Goal: Contribute content: Add original content to the website for others to see

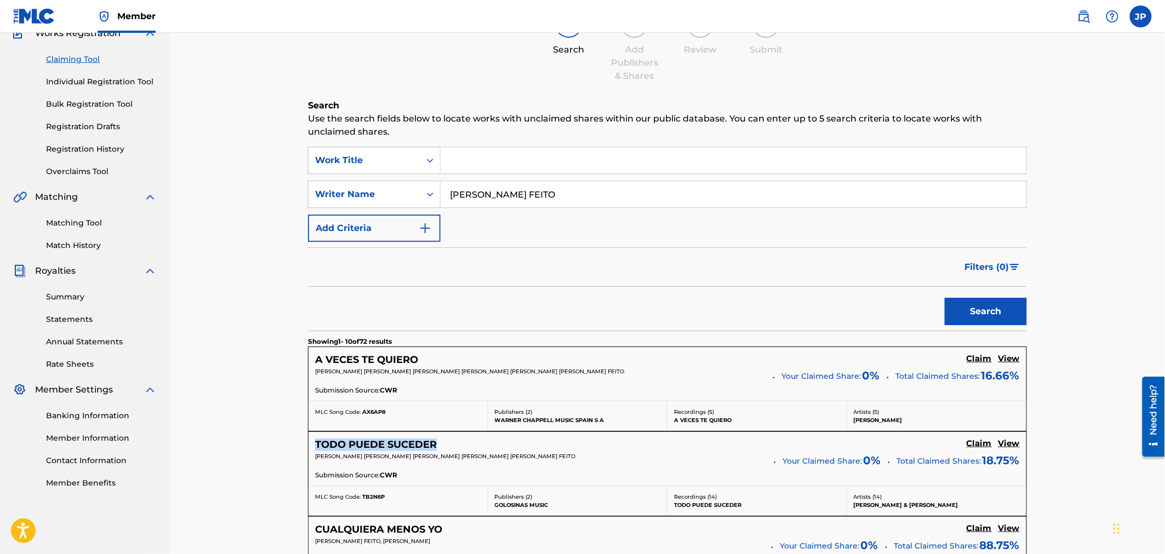
drag, startPoint x: 317, startPoint y: 449, endPoint x: 435, endPoint y: 450, distance: 118.3
click at [435, 450] on div "TODO PUEDE SUCEDER Claim View [PERSON_NAME] [PERSON_NAME] [PERSON_NAME] [PERSON…" at bounding box center [667, 459] width 718 height 54
copy h5 "TODO PUEDE SUCEDER"
drag, startPoint x: 436, startPoint y: 358, endPoint x: 302, endPoint y: 362, distance: 133.2
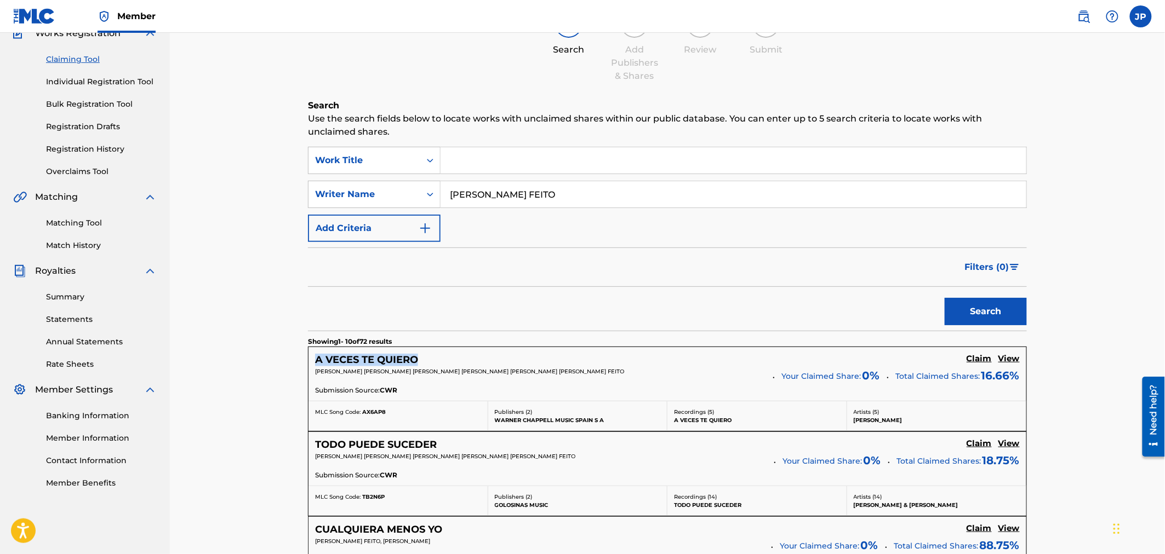
copy h5 "A VECES TE QUIERO"
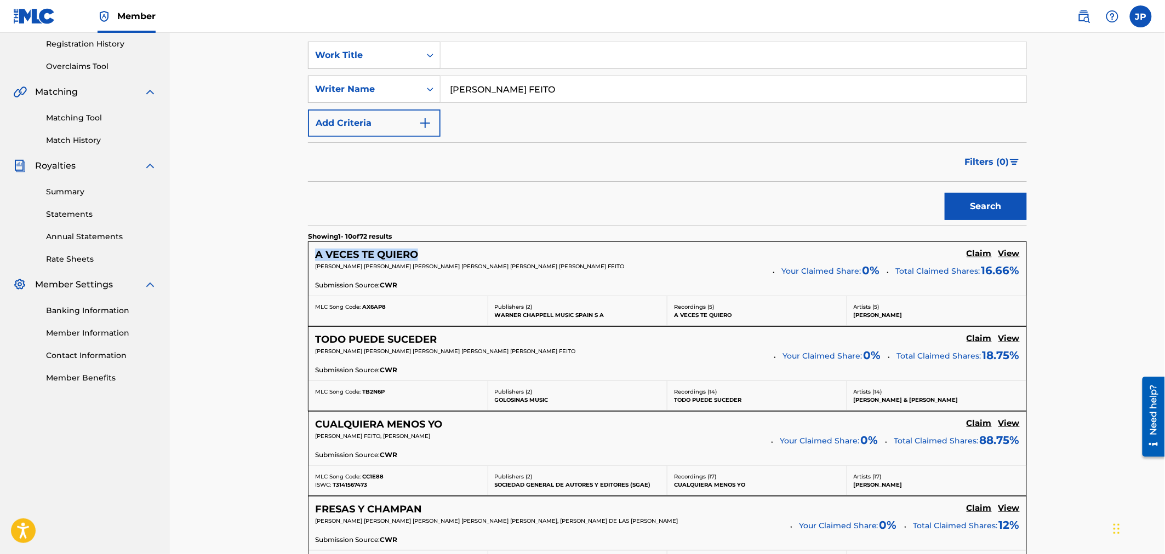
scroll to position [224, 0]
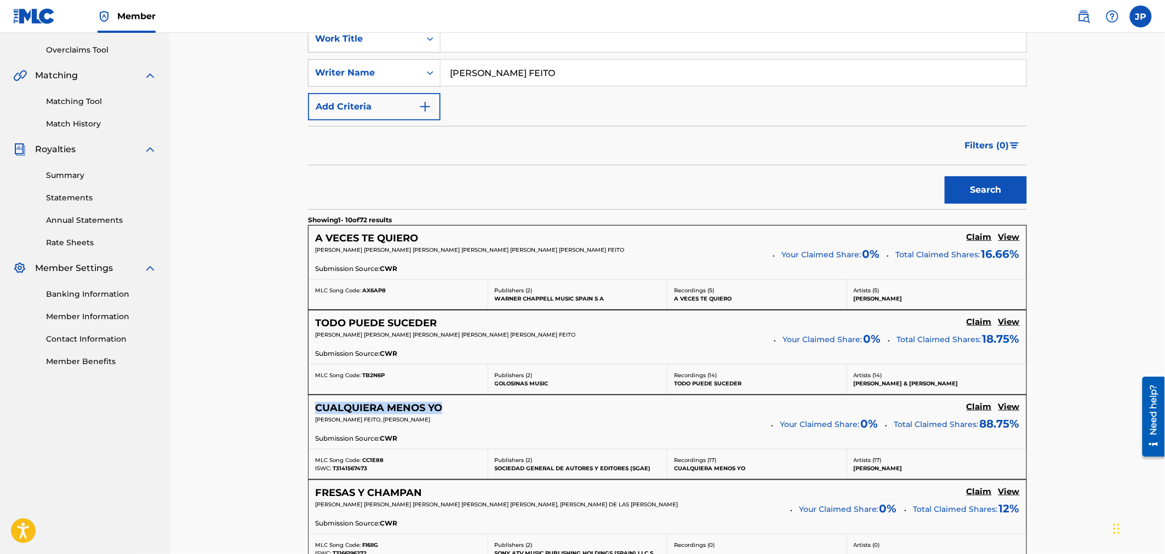
drag, startPoint x: 469, startPoint y: 408, endPoint x: 316, endPoint y: 407, distance: 153.4
click at [316, 407] on div "CUALQUIERA MENOS YO Claim View" at bounding box center [667, 408] width 704 height 13
copy h5 "CUALQUIERA MENOS YO"
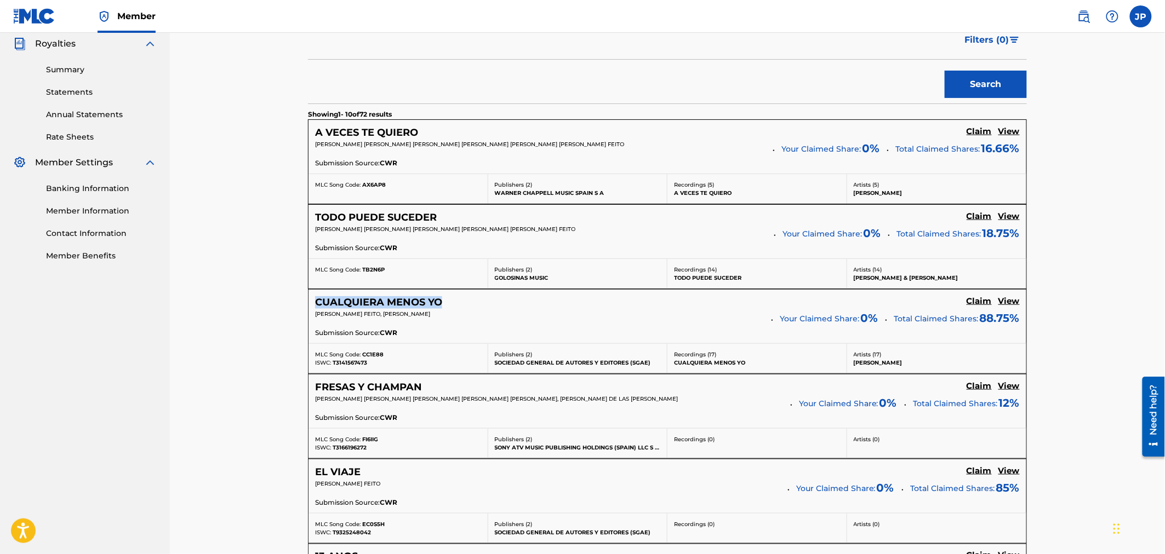
scroll to position [346, 0]
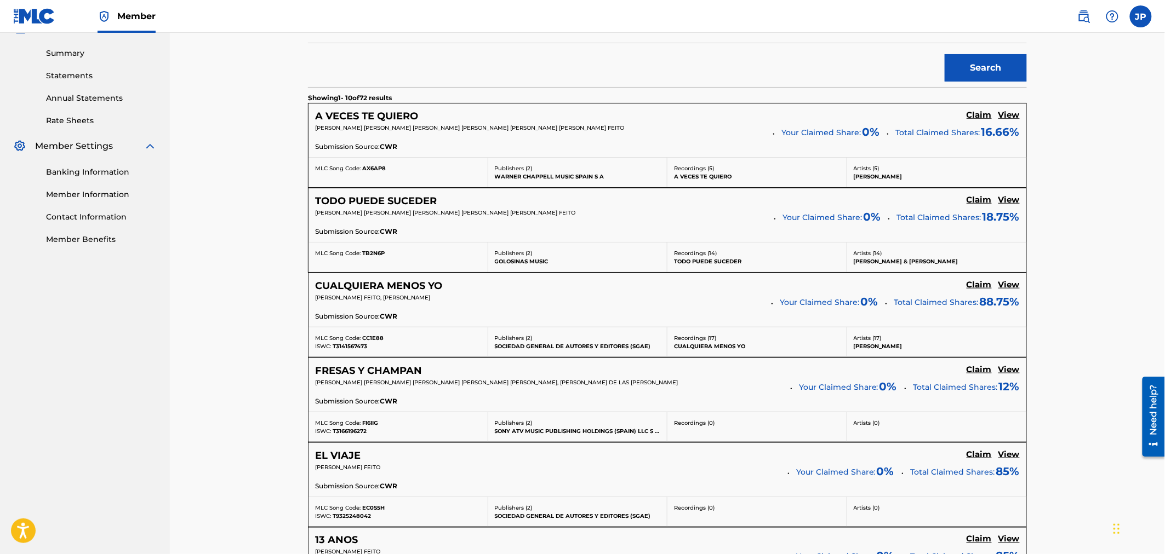
click at [973, 121] on h5 "Claim" at bounding box center [978, 115] width 25 height 10
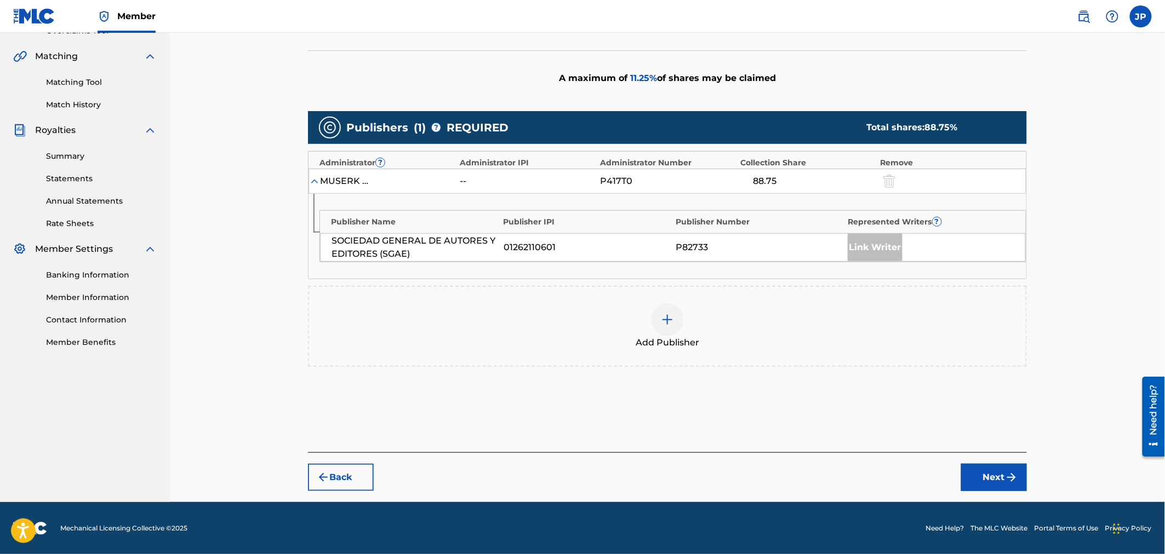
click at [666, 318] on img at bounding box center [667, 319] width 13 height 13
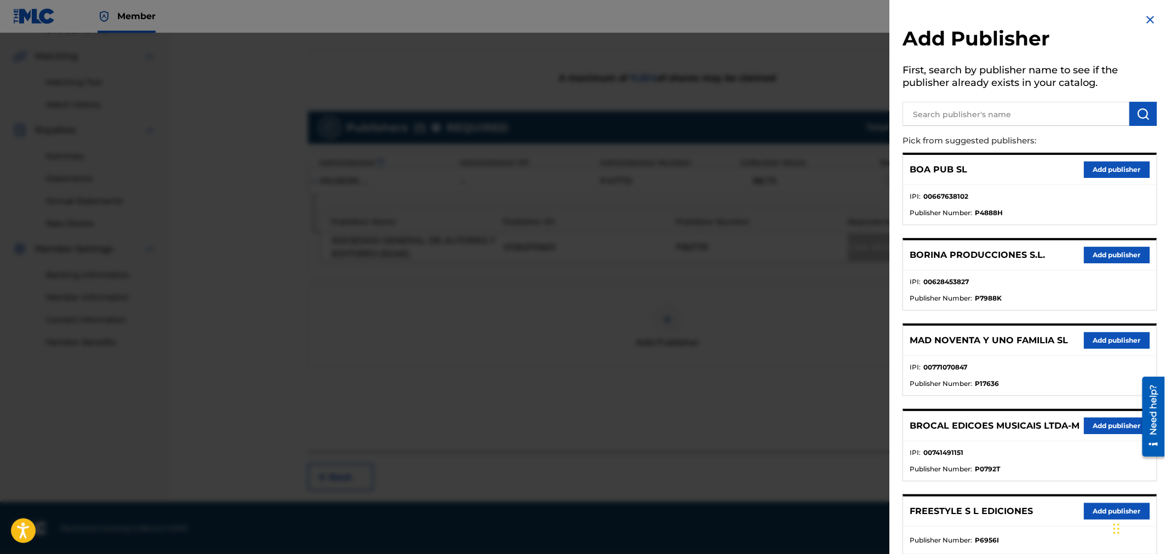
click at [1000, 117] on input "text" at bounding box center [1016, 114] width 227 height 24
type input "boa musica"
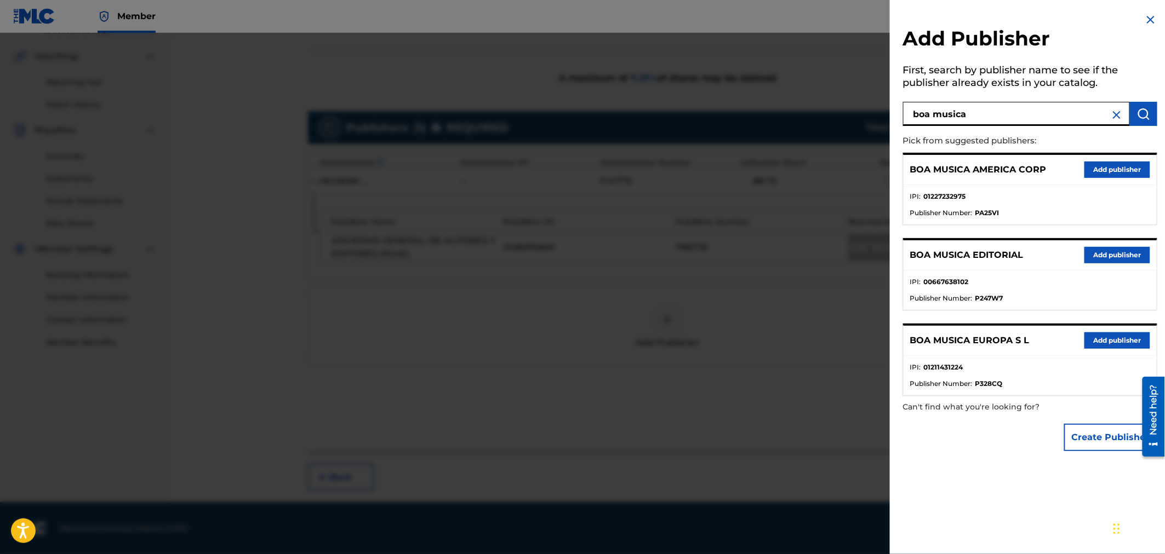
click at [1116, 341] on button "Add publisher" at bounding box center [1117, 341] width 66 height 16
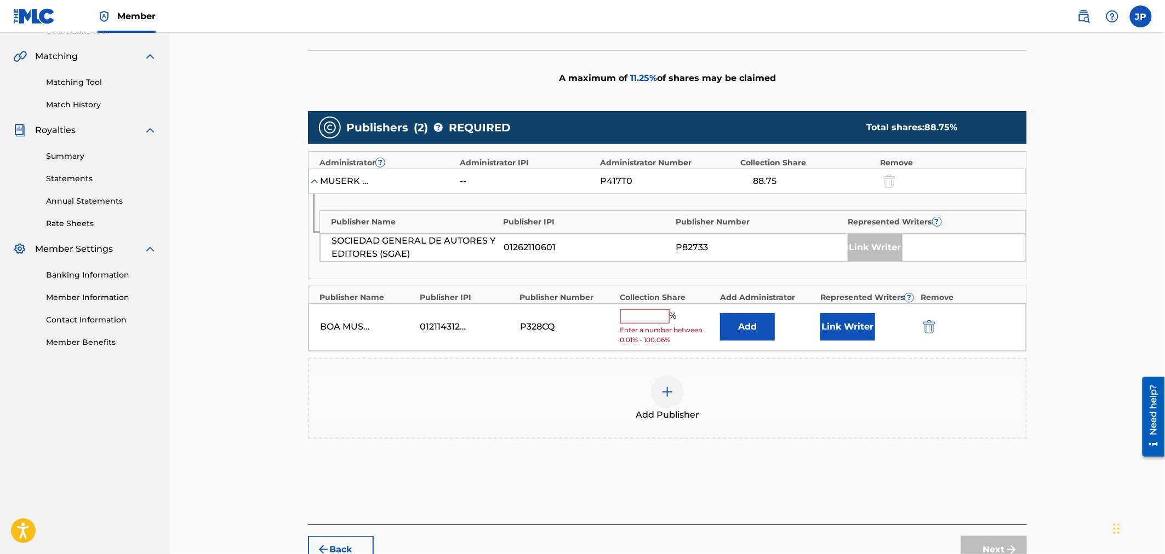
click at [742, 330] on button "Add" at bounding box center [747, 326] width 55 height 27
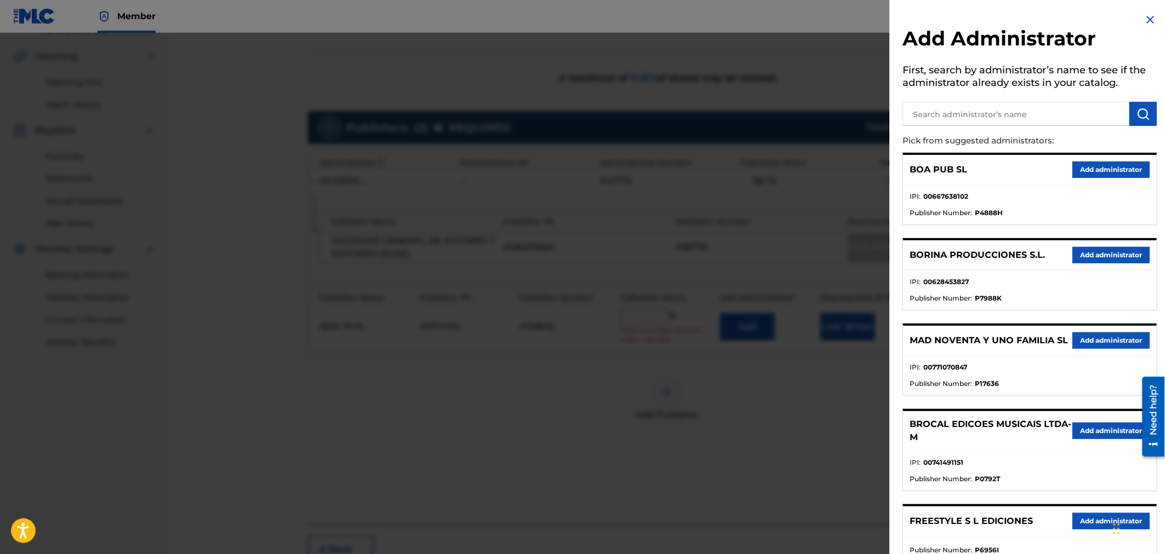
click at [963, 113] on input "text" at bounding box center [1016, 114] width 227 height 24
type input "boa musica am"
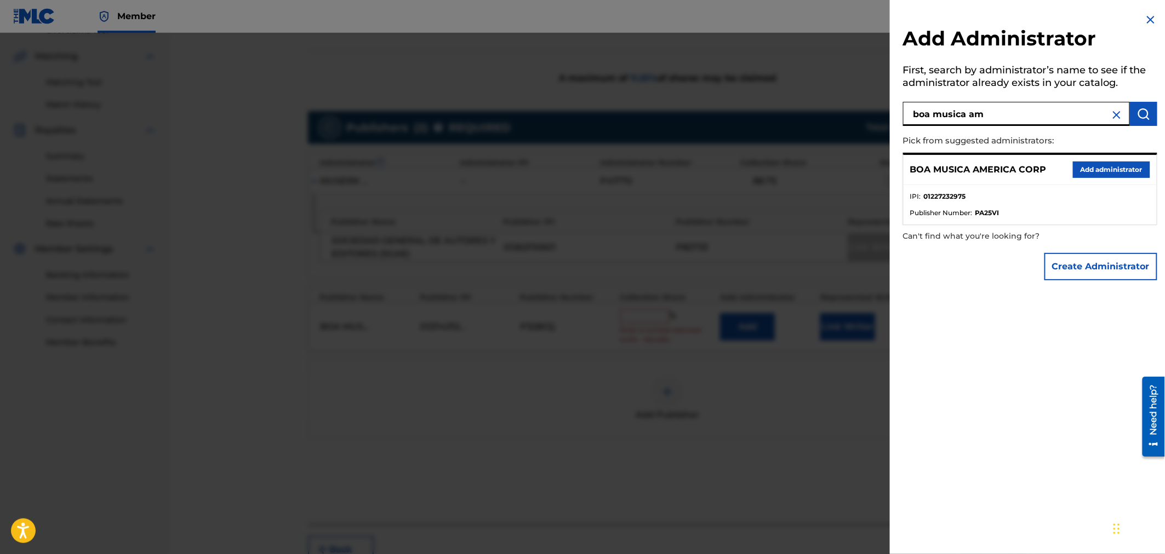
click at [1108, 167] on button "Add administrator" at bounding box center [1111, 170] width 77 height 16
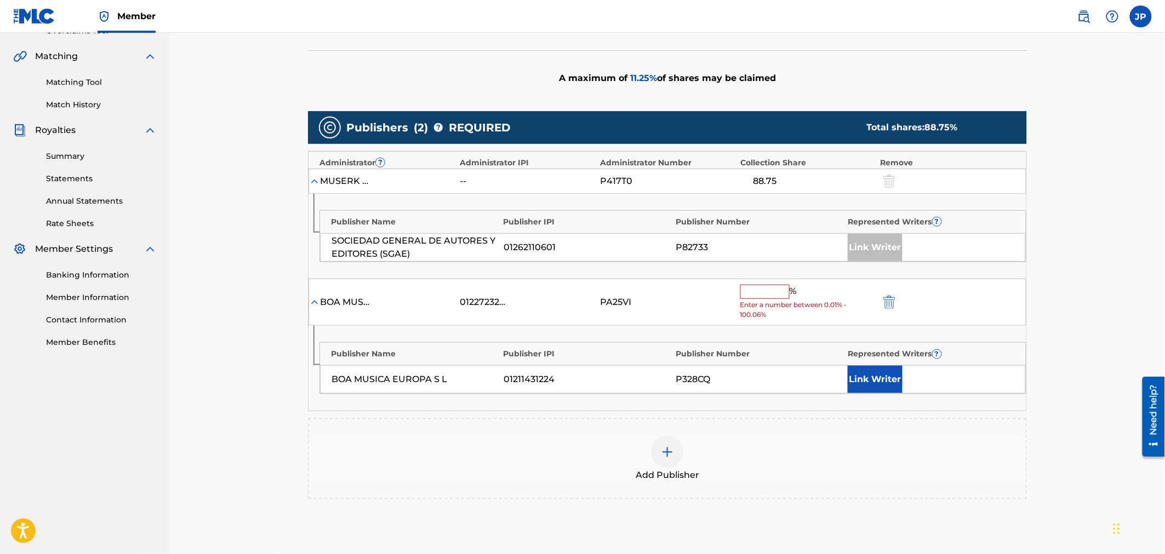
click at [769, 296] on input "text" at bounding box center [764, 292] width 49 height 14
type input "11,25"
click at [878, 378] on button "Link Writer" at bounding box center [874, 379] width 55 height 27
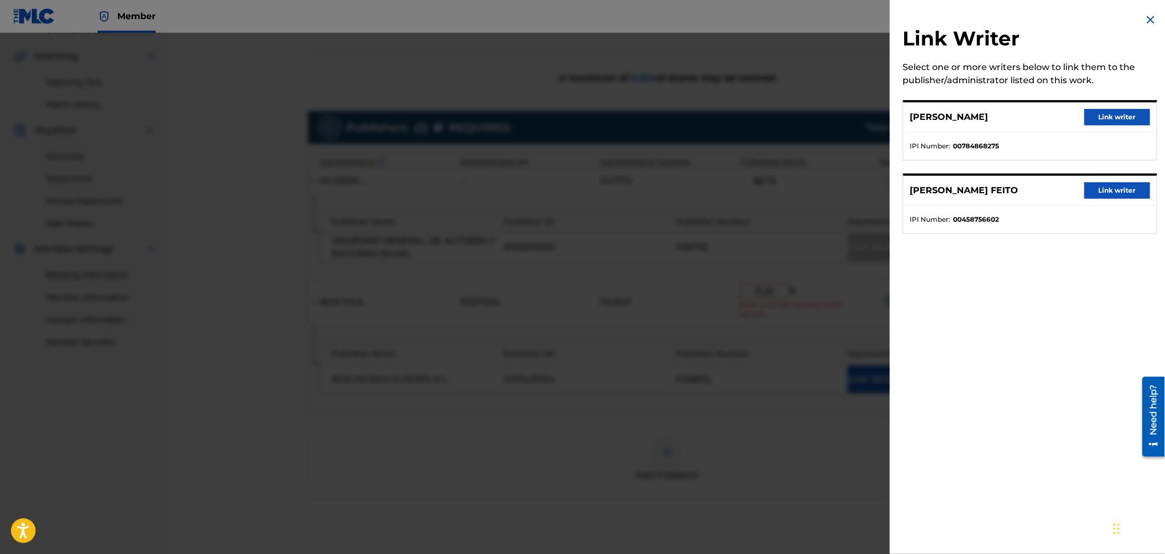
click at [1103, 195] on button "Link writer" at bounding box center [1117, 190] width 66 height 16
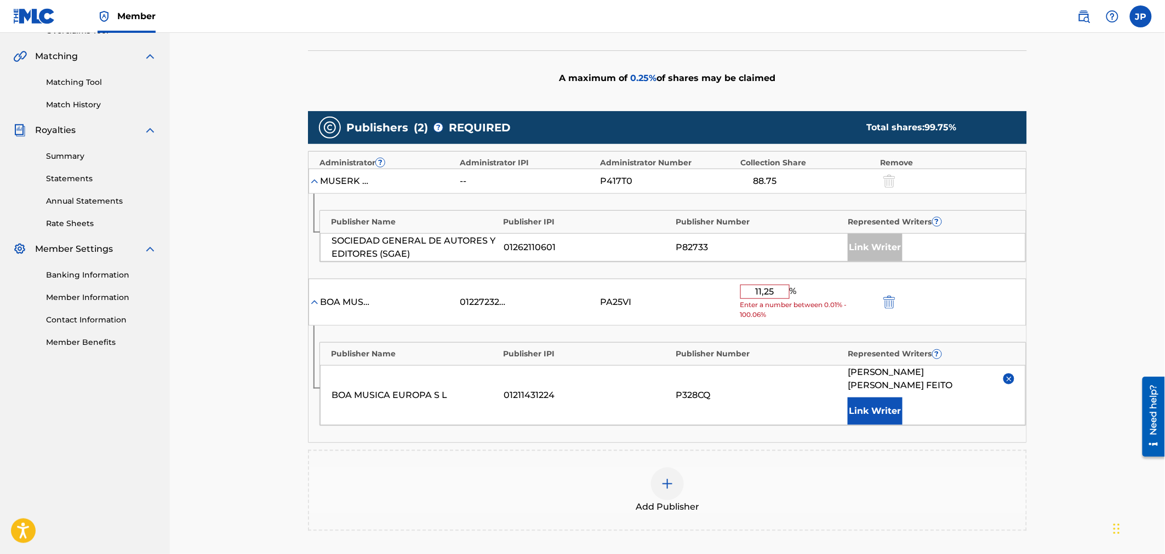
click at [770, 291] on input "11,25" at bounding box center [764, 292] width 49 height 14
click at [764, 292] on input "11,25" at bounding box center [764, 292] width 49 height 14
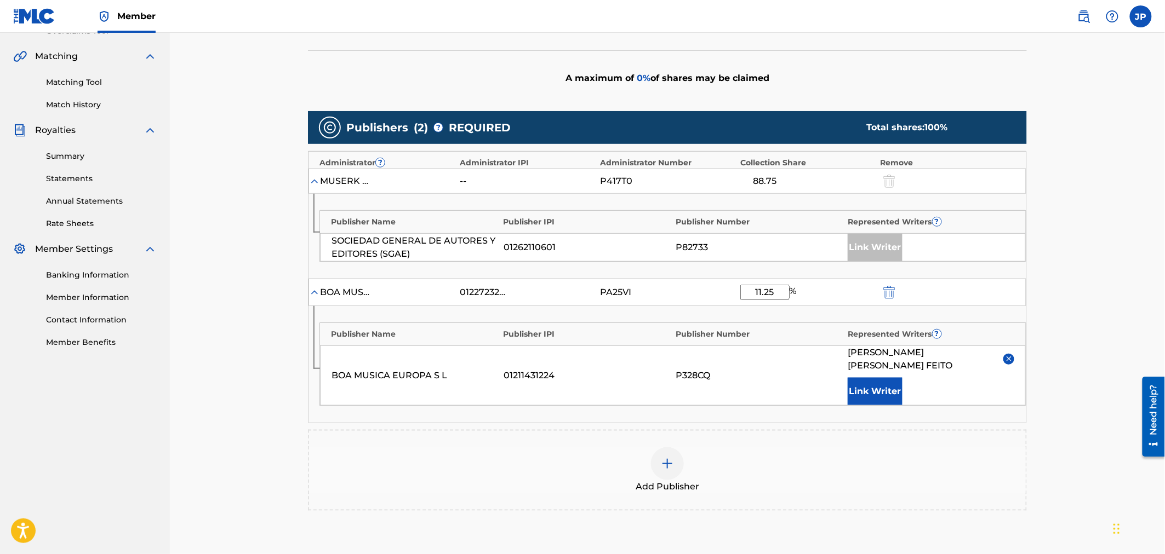
type input "11.25"
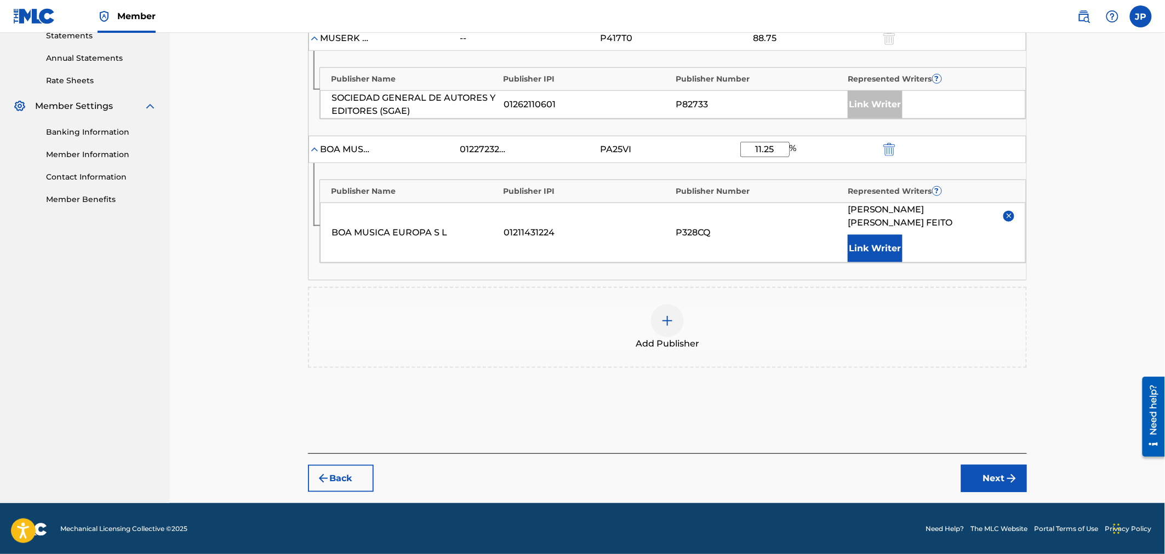
click at [1004, 467] on button "Next" at bounding box center [994, 478] width 66 height 27
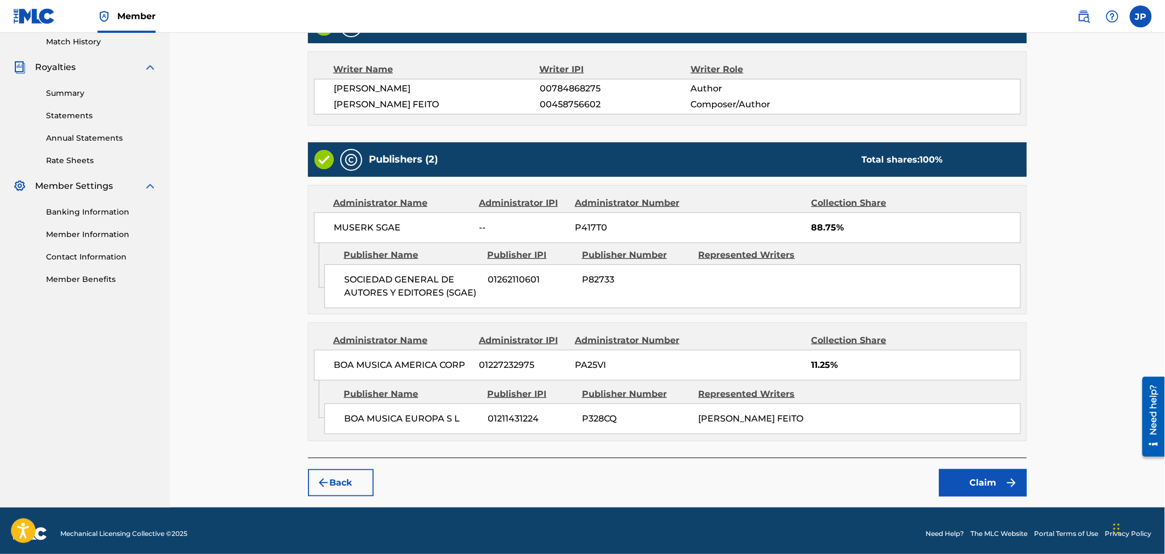
scroll to position [323, 0]
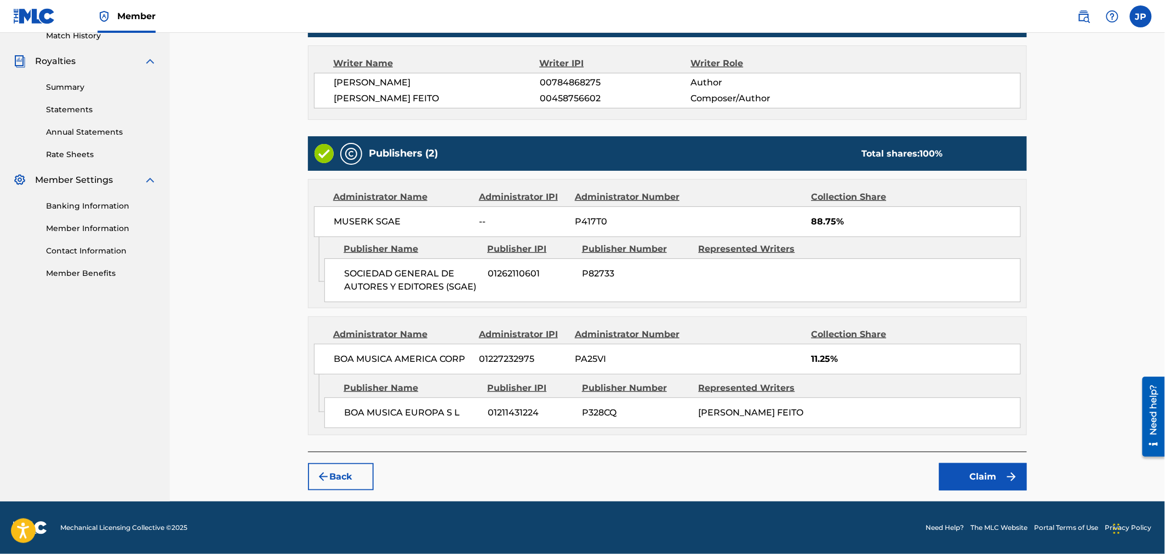
click at [999, 484] on button "Claim" at bounding box center [983, 476] width 88 height 27
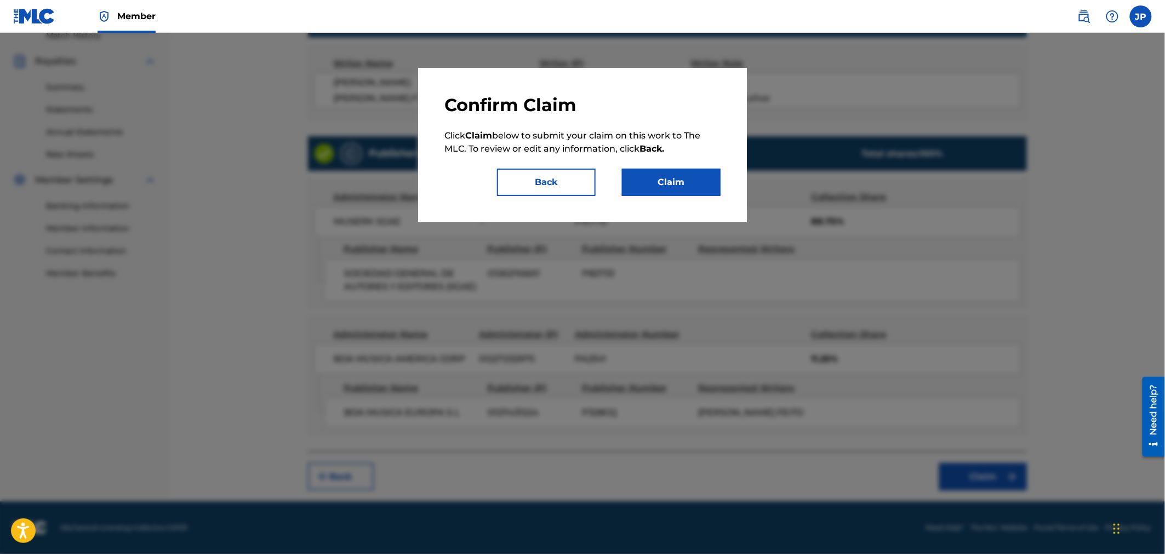
click at [665, 170] on button "Claim" at bounding box center [671, 182] width 99 height 27
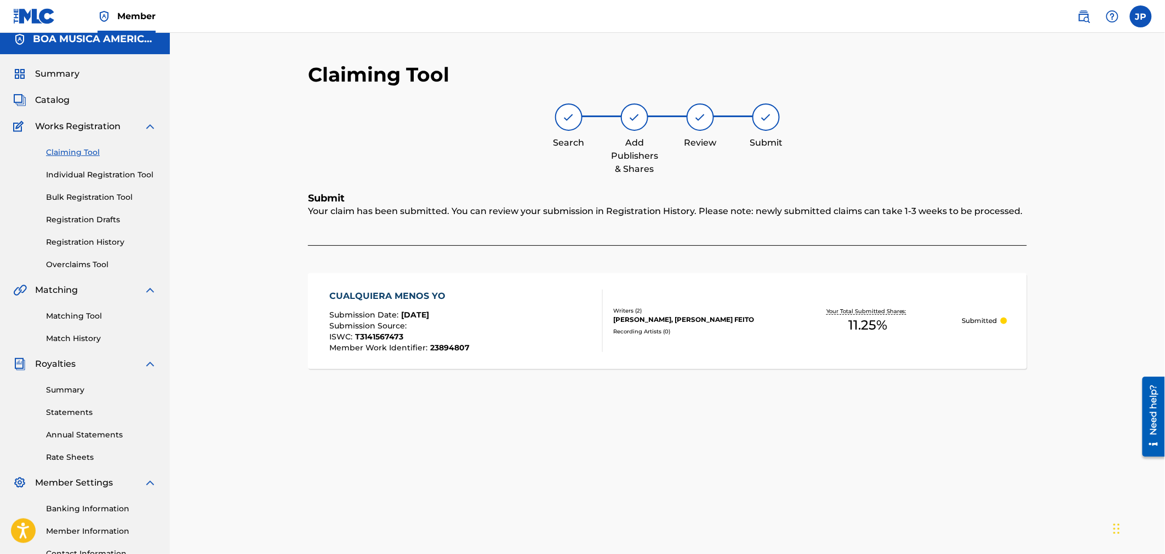
scroll to position [0, 0]
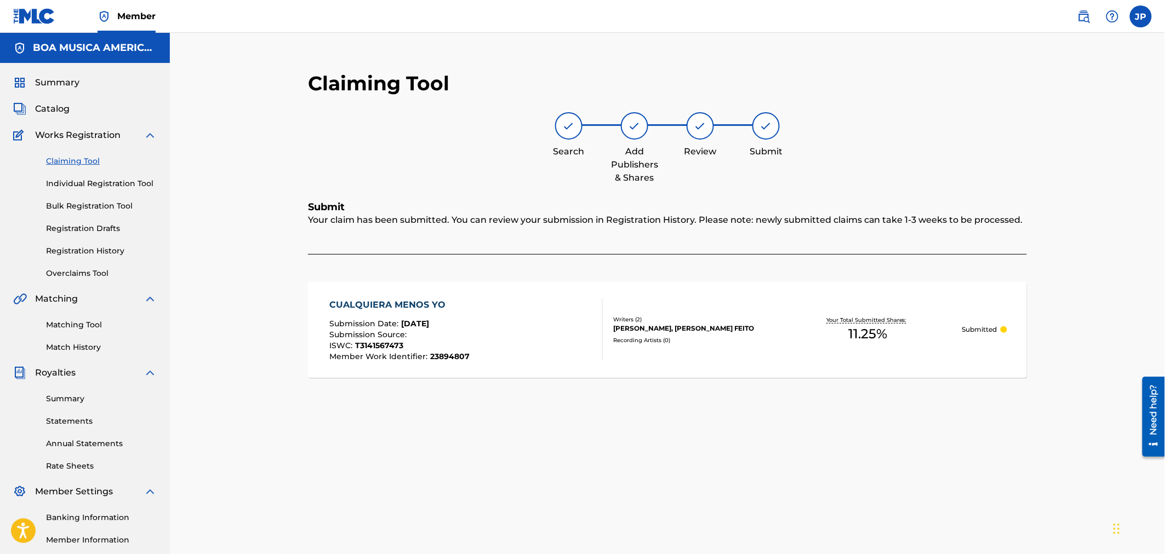
click at [73, 162] on link "Claiming Tool" at bounding box center [101, 162] width 111 height 12
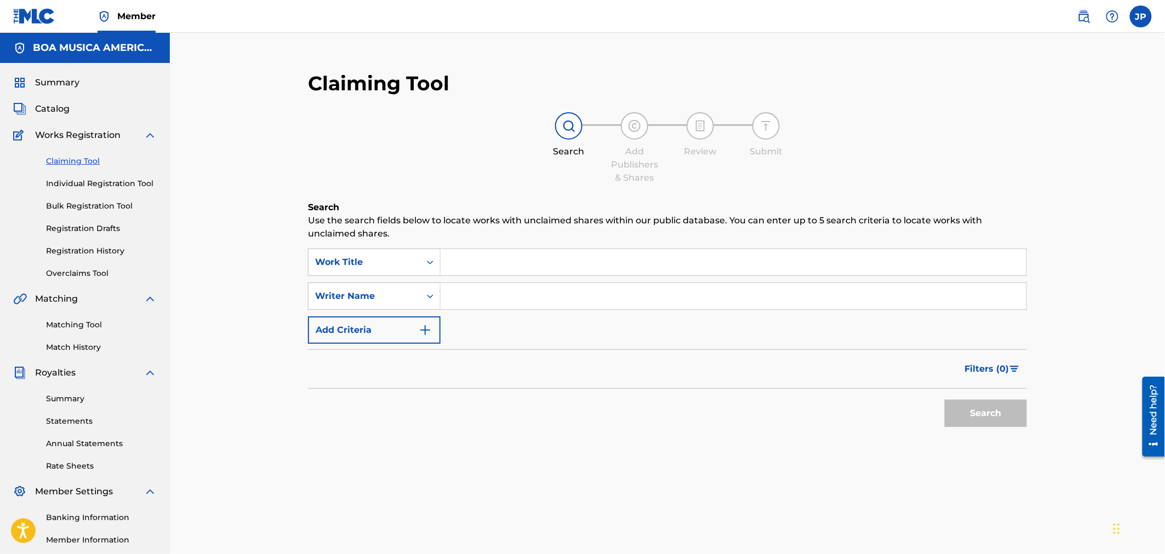
click at [491, 289] on input "Search Form" at bounding box center [733, 296] width 586 height 26
type input "[PERSON_NAME] FEITO"
click at [978, 417] on button "Search" at bounding box center [985, 413] width 82 height 27
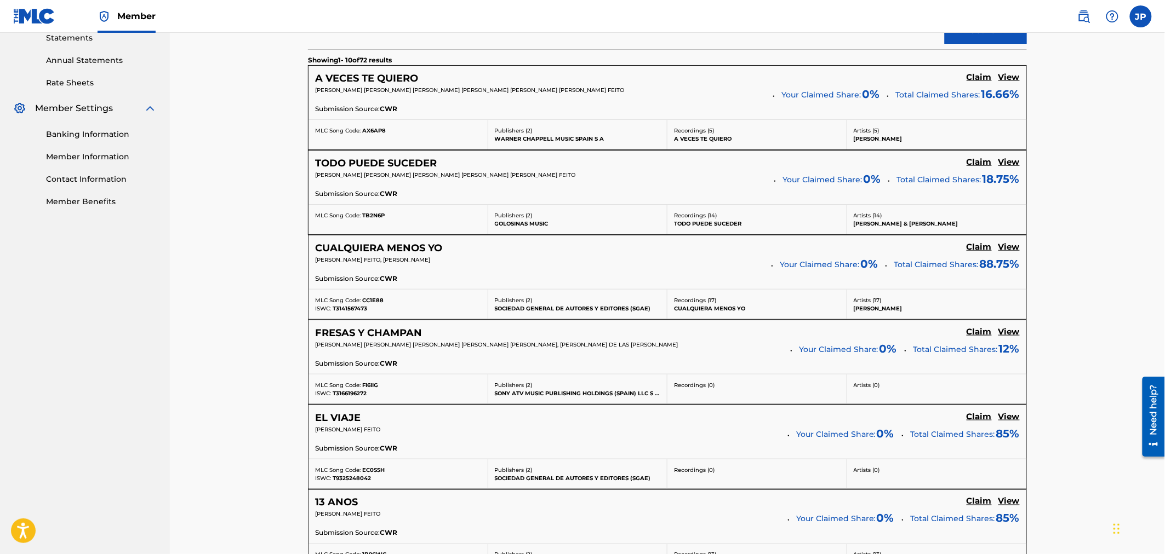
scroll to position [365, 0]
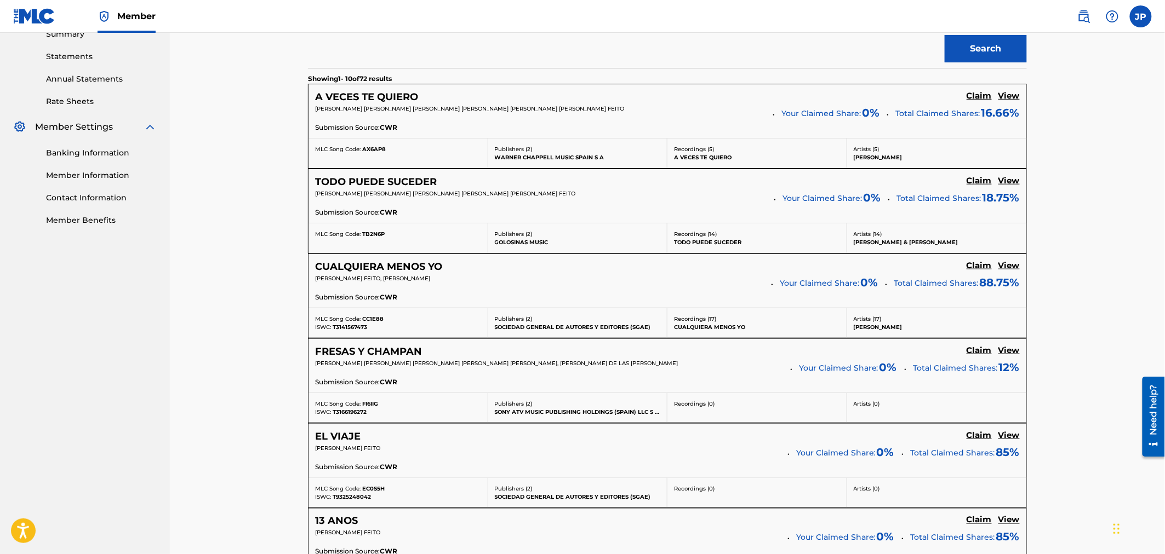
click at [1016, 265] on h5 "View" at bounding box center [1008, 266] width 21 height 10
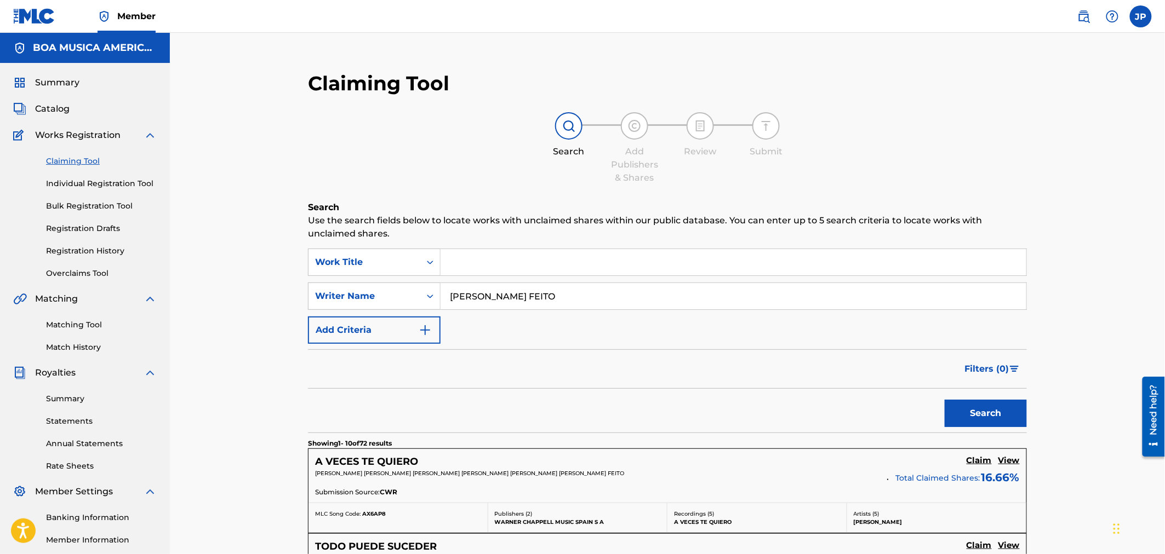
click at [95, 226] on link "Registration Drafts" at bounding box center [101, 229] width 111 height 12
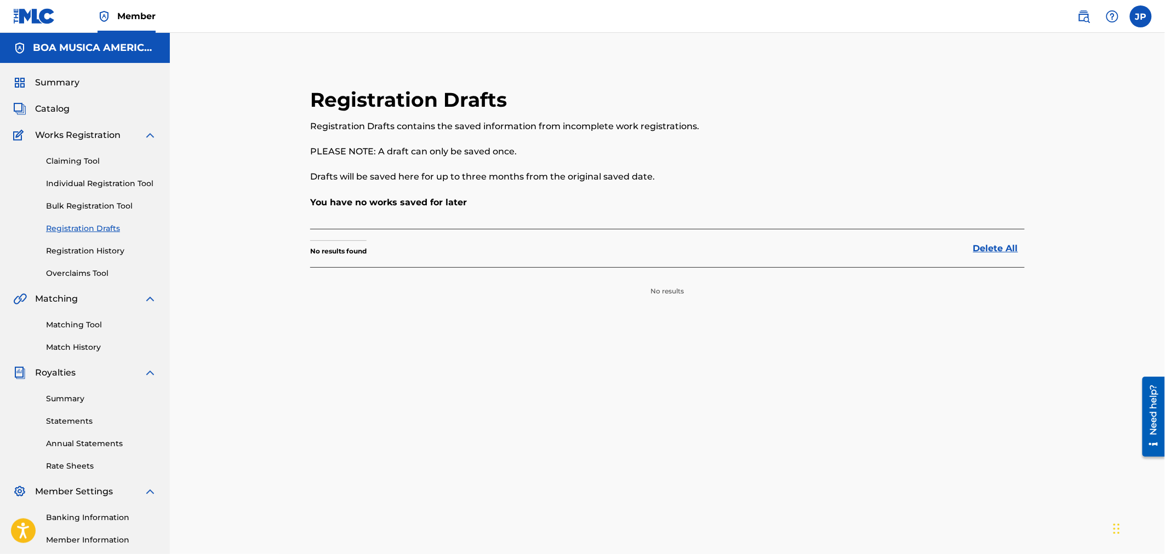
click at [88, 248] on link "Registration History" at bounding box center [101, 251] width 111 height 12
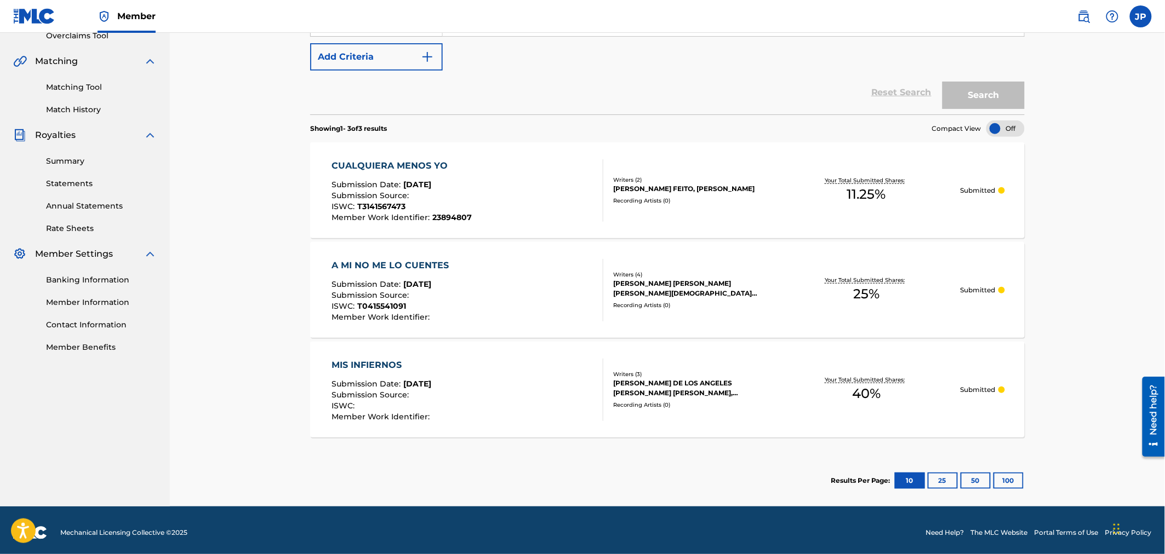
scroll to position [243, 0]
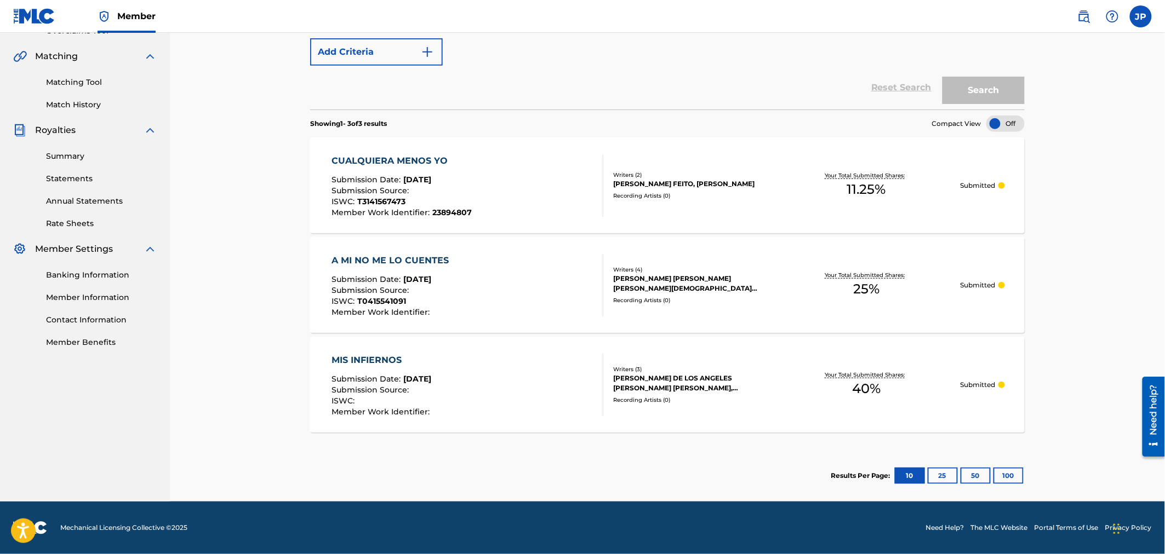
click at [939, 473] on button "25" at bounding box center [942, 476] width 30 height 16
click at [903, 477] on button "10" at bounding box center [910, 476] width 30 height 16
click at [945, 473] on button "25" at bounding box center [942, 476] width 30 height 16
click at [897, 471] on button "10" at bounding box center [910, 476] width 30 height 16
click at [435, 157] on div "CUALQUIERA MENOS YO" at bounding box center [401, 160] width 140 height 13
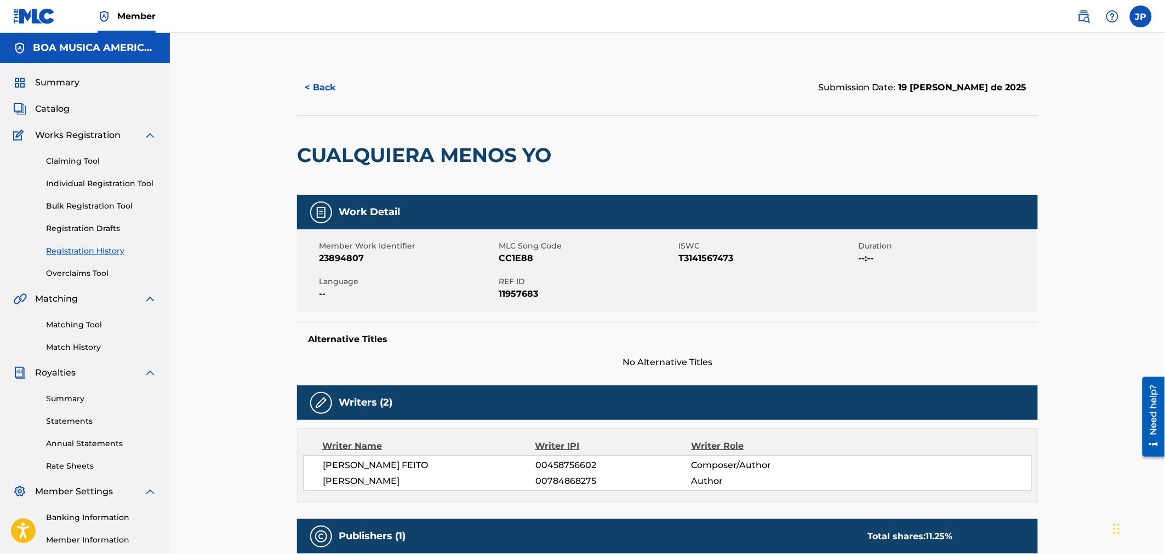
click at [83, 163] on link "Claiming Tool" at bounding box center [101, 162] width 111 height 12
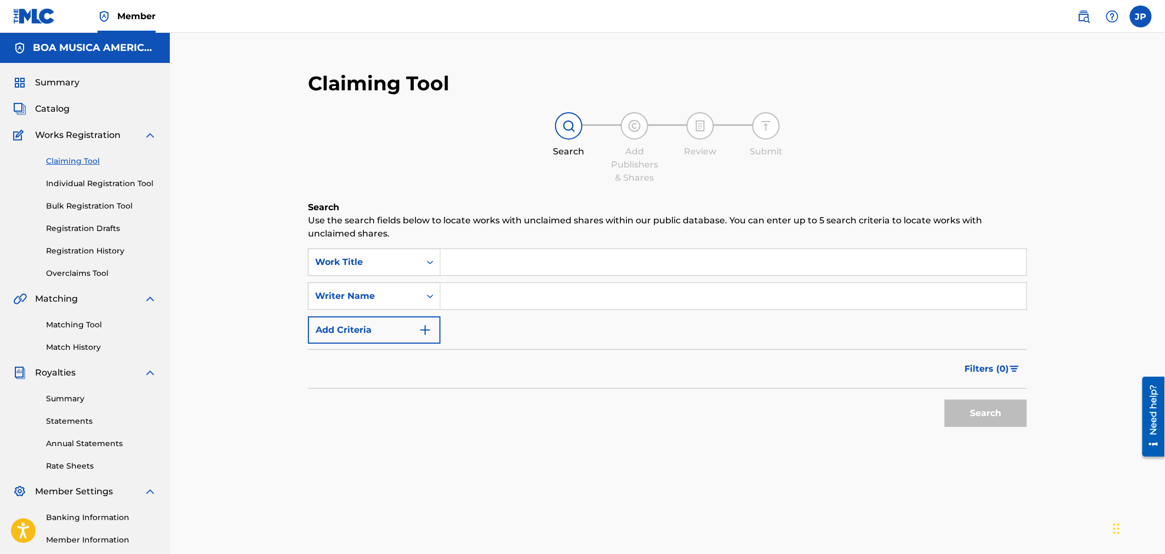
click at [546, 268] on input "Search Form" at bounding box center [733, 262] width 586 height 26
click at [477, 296] on input "Search Form" at bounding box center [733, 296] width 586 height 26
type input "[PERSON_NAME] FEITO"
click at [977, 420] on button "Search" at bounding box center [985, 413] width 82 height 27
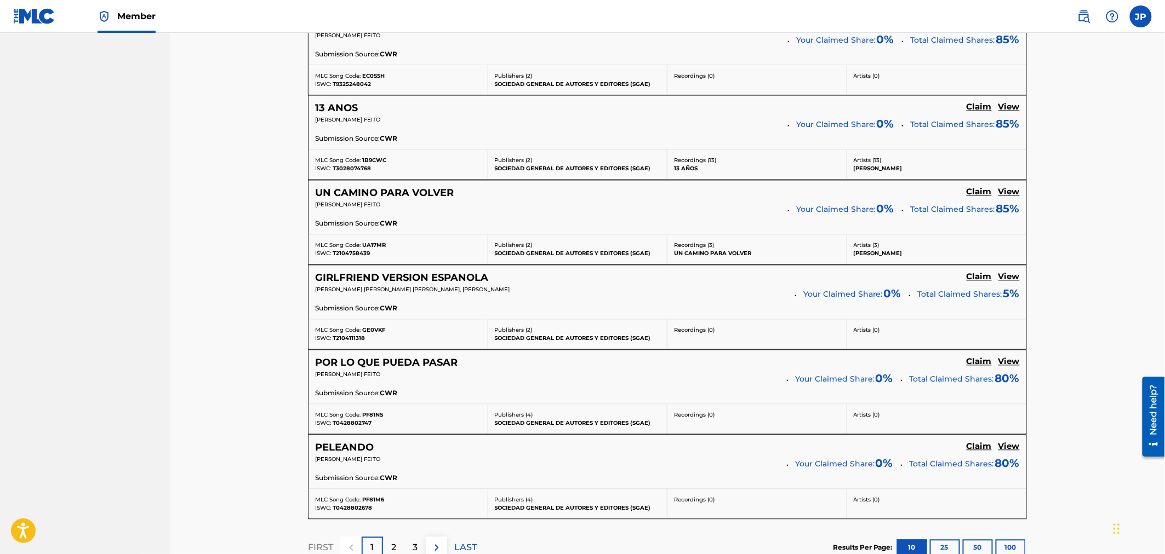
scroll to position [791, 0]
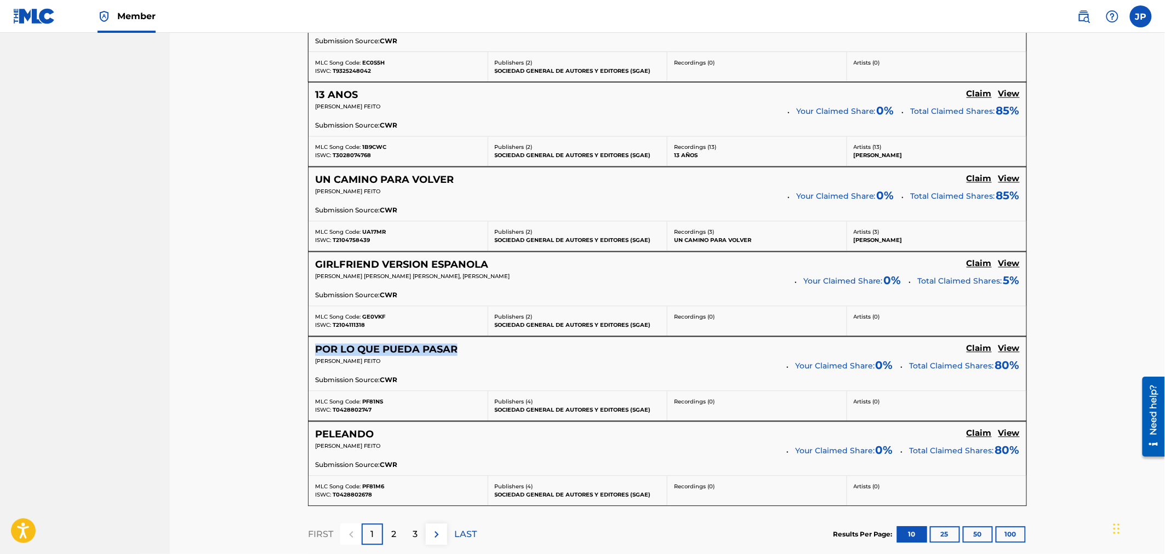
drag, startPoint x: 491, startPoint y: 356, endPoint x: 315, endPoint y: 353, distance: 175.9
click at [315, 353] on div "POR LO QUE PUEDA PASAR Claim View" at bounding box center [667, 350] width 704 height 13
copy h5 "POR LO QUE PUEDA PASAR"
drag, startPoint x: 398, startPoint y: 436, endPoint x: 316, endPoint y: 438, distance: 81.7
click at [316, 438] on div "PELEANDO Claim View" at bounding box center [667, 435] width 704 height 13
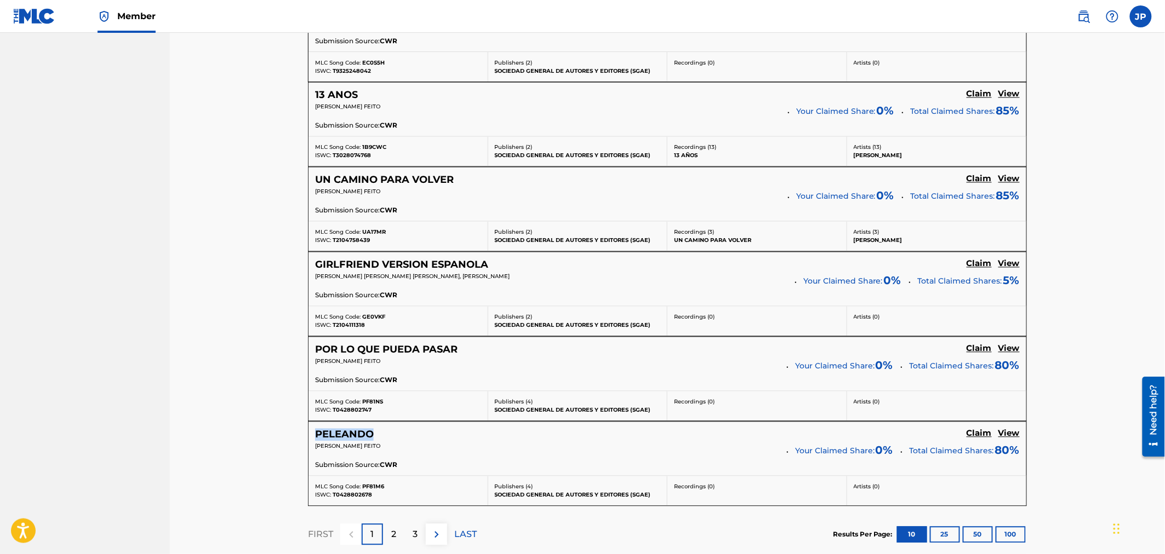
copy h5 "PELEANDO"
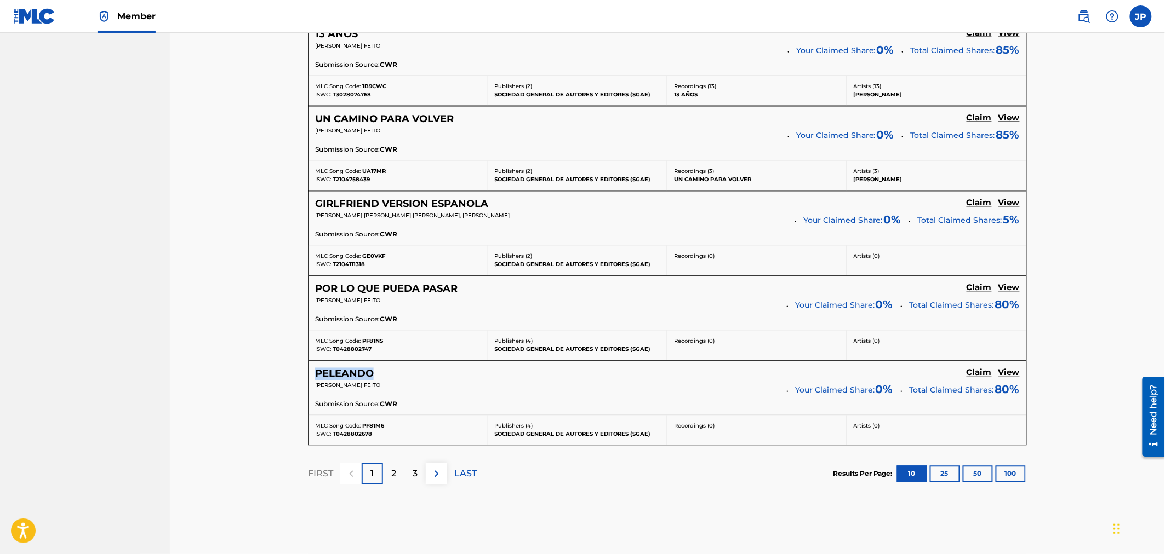
click at [433, 473] on img at bounding box center [436, 474] width 13 height 13
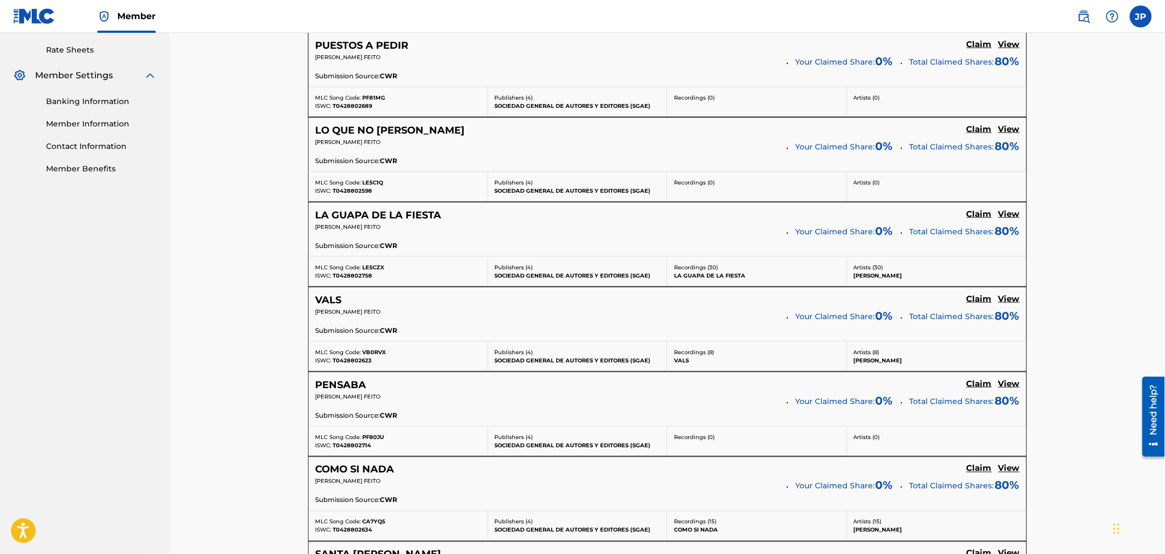
scroll to position [365, 0]
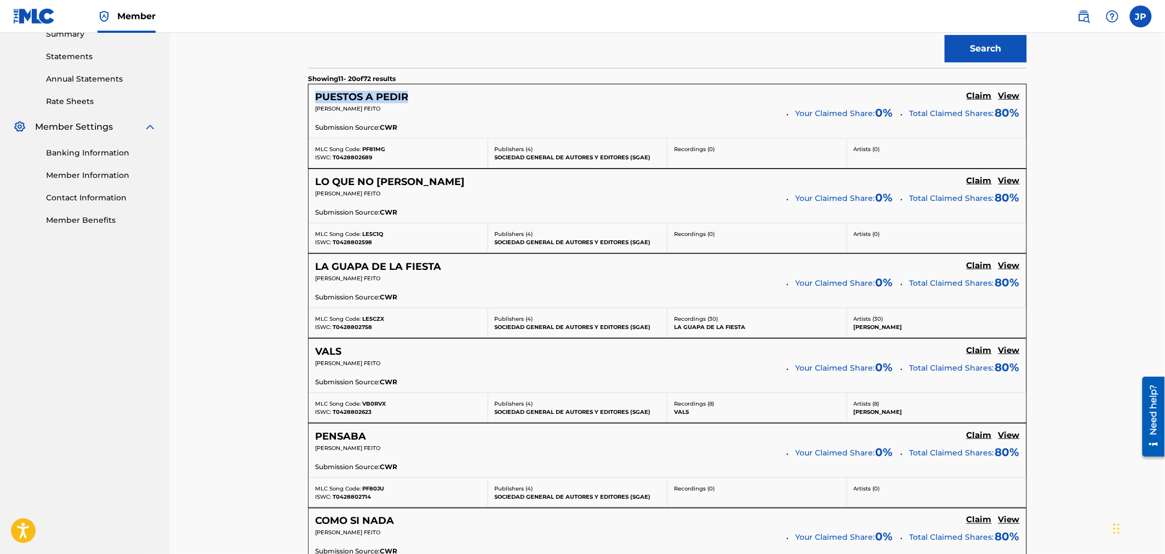
drag, startPoint x: 429, startPoint y: 95, endPoint x: 314, endPoint y: 94, distance: 115.0
click at [314, 94] on div "PUESTOS A PEDIR Claim View [PERSON_NAME] FEITO Your Claimed Share: 0 % Total Cl…" at bounding box center [667, 111] width 718 height 54
copy h5 "PUESTOS A PEDIR"
drag, startPoint x: 423, startPoint y: 179, endPoint x: 311, endPoint y: 182, distance: 112.9
click at [311, 182] on div "LO QUE NO [PERSON_NAME] Claim View [PERSON_NAME] FEITO Your Claimed Share: 0 % …" at bounding box center [667, 196] width 718 height 54
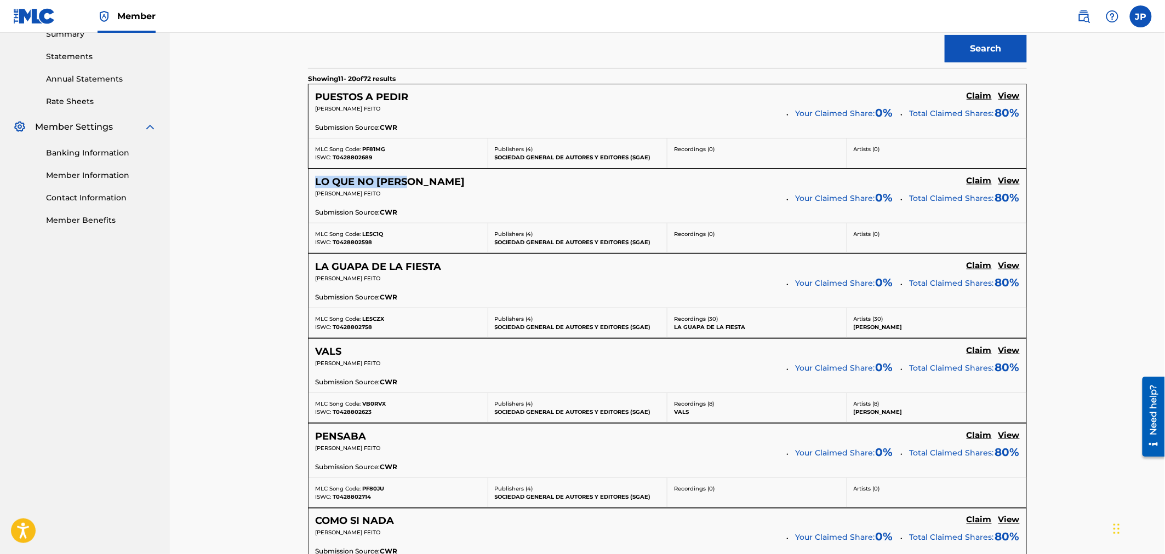
copy h5 "LO QUE NO [PERSON_NAME]"
drag, startPoint x: 421, startPoint y: 272, endPoint x: 308, endPoint y: 270, distance: 112.3
click at [308, 270] on div "LA GUAPA DE LA FIESTA Claim View [PERSON_NAME] FEITO Your Claimed Share: 0 % To…" at bounding box center [667, 281] width 718 height 54
click at [488, 266] on div "LA GUAPA DE LA FIESTA Claim View" at bounding box center [667, 267] width 704 height 13
drag, startPoint x: 468, startPoint y: 266, endPoint x: 313, endPoint y: 268, distance: 155.6
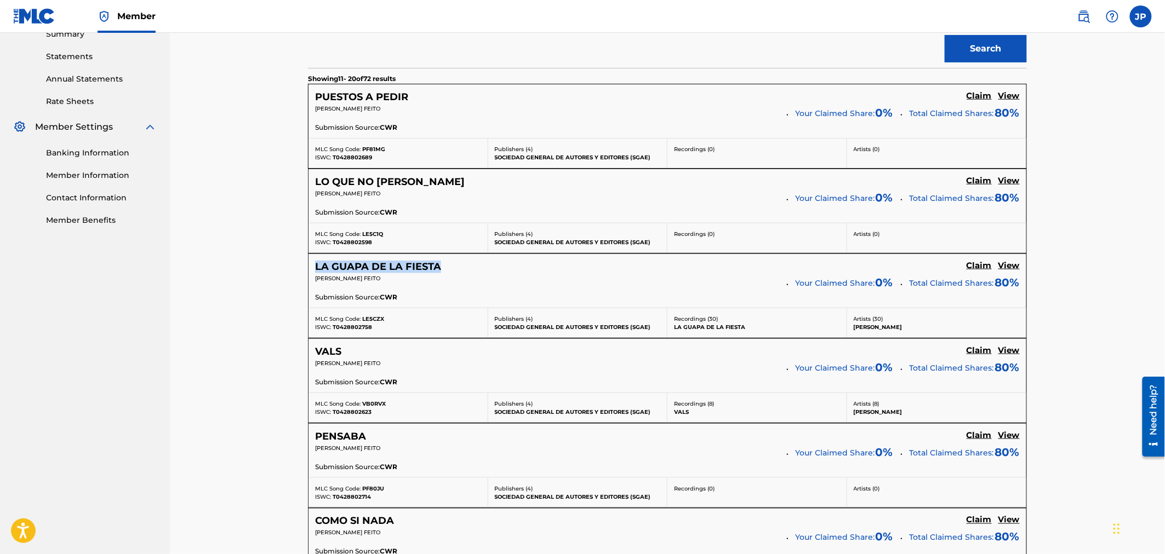
click at [313, 268] on div "LA GUAPA DE LA FIESTA Claim View [PERSON_NAME] FEITO Your Claimed Share: 0 % To…" at bounding box center [667, 281] width 718 height 54
copy h5 "LA GUAPA DE LA FIESTA"
drag, startPoint x: 350, startPoint y: 349, endPoint x: 314, endPoint y: 350, distance: 35.1
click at [315, 350] on div "VALS" at bounding box center [334, 352] width 39 height 13
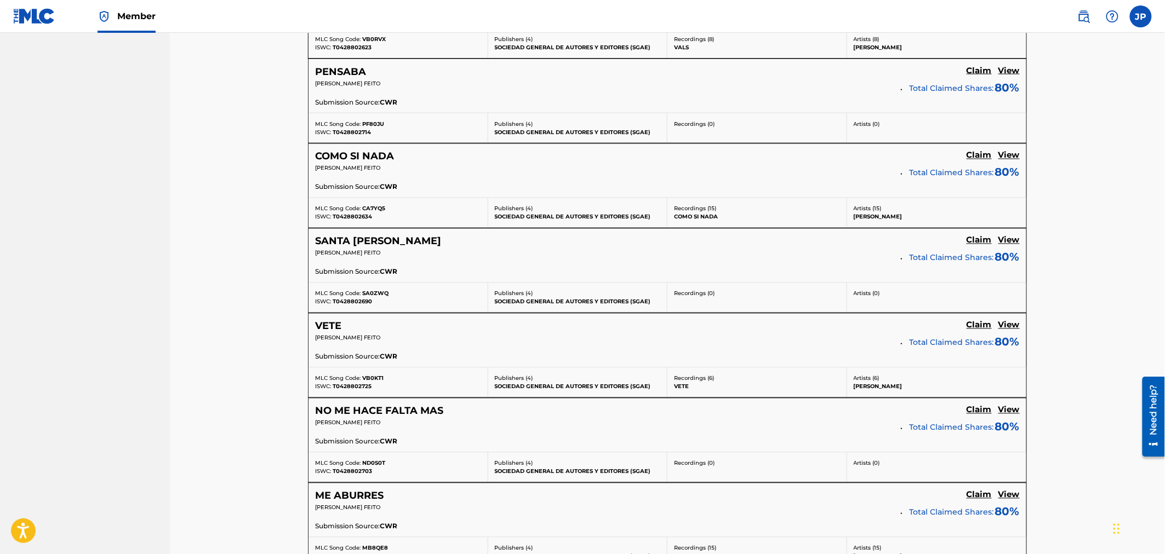
scroll to position [730, 0]
drag, startPoint x: 456, startPoint y: 413, endPoint x: 316, endPoint y: 414, distance: 140.2
click at [316, 414] on div "NO ME HACE FALTA MAS Claim View" at bounding box center [667, 411] width 704 height 13
copy h5 "NO ME HACE FALTA MAS"
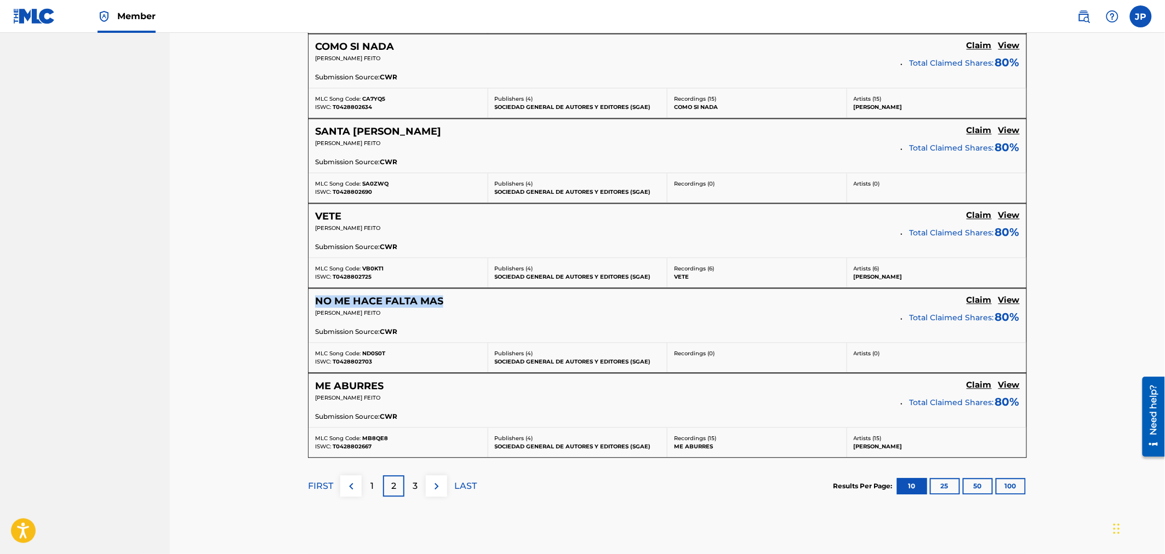
scroll to position [852, 0]
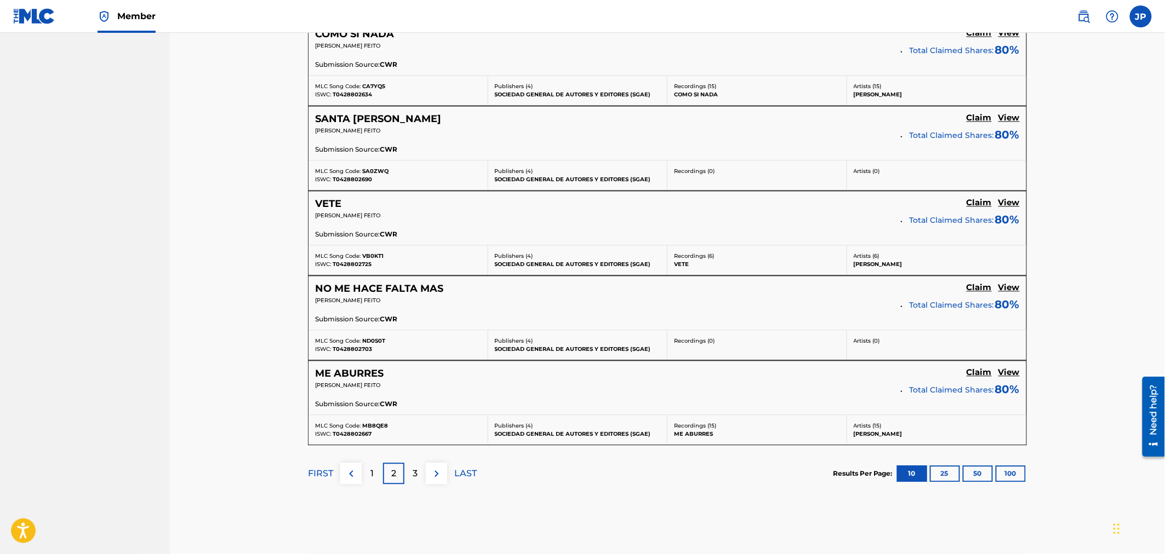
click at [411, 477] on div "3" at bounding box center [414, 473] width 21 height 21
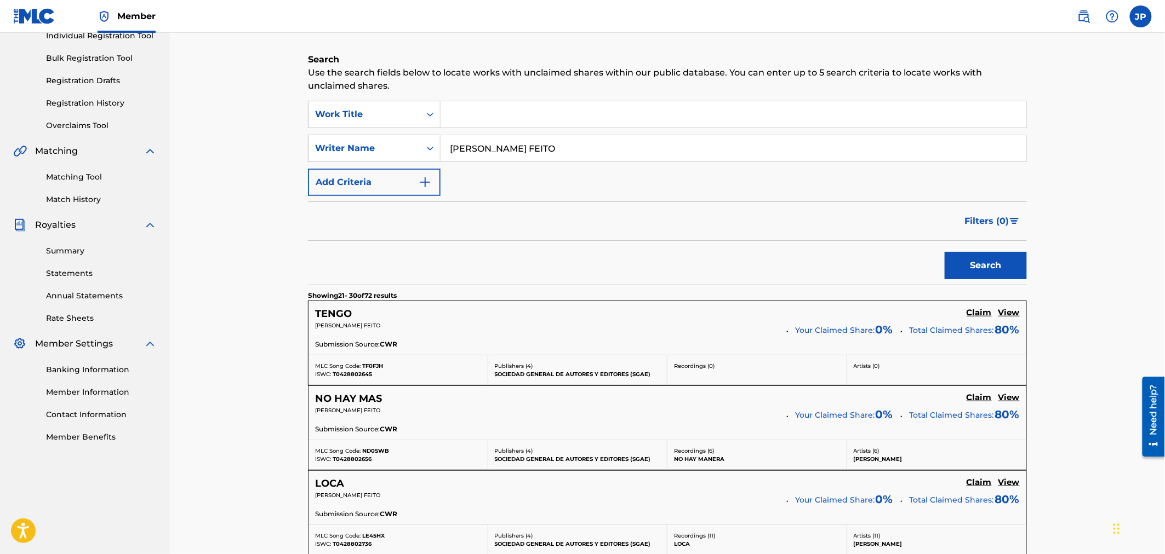
scroll to position [122, 0]
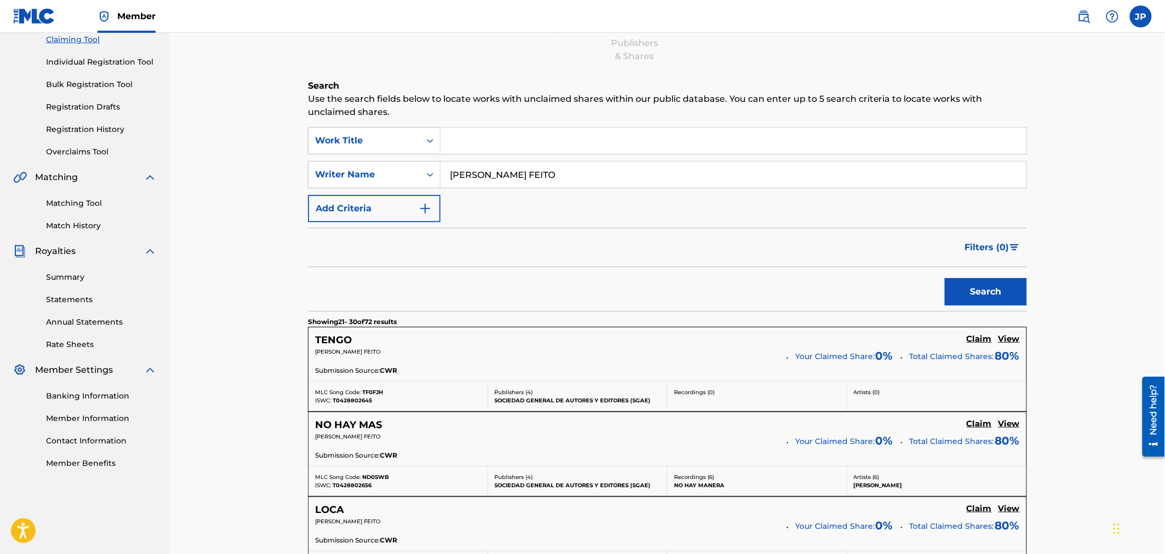
click at [482, 140] on input "Search Form" at bounding box center [733, 141] width 586 height 26
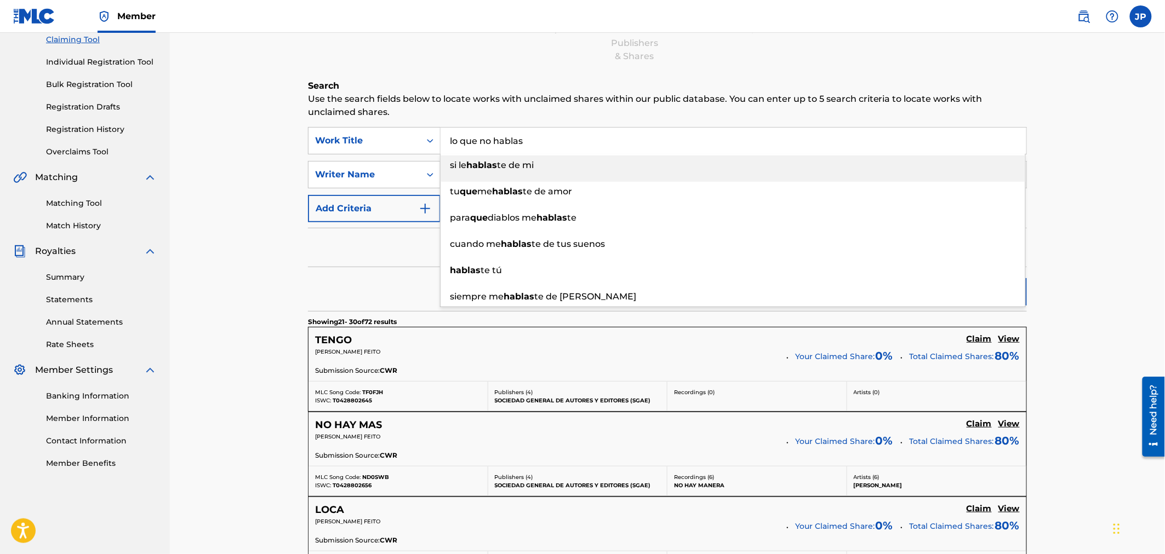
drag, startPoint x: 491, startPoint y: 141, endPoint x: 325, endPoint y: 121, distance: 167.7
click at [356, 127] on div "SearchWithCriteria0055f085-229d-4cd6-8407-879b57a27097 Work Title lo que no hab…" at bounding box center [667, 140] width 719 height 27
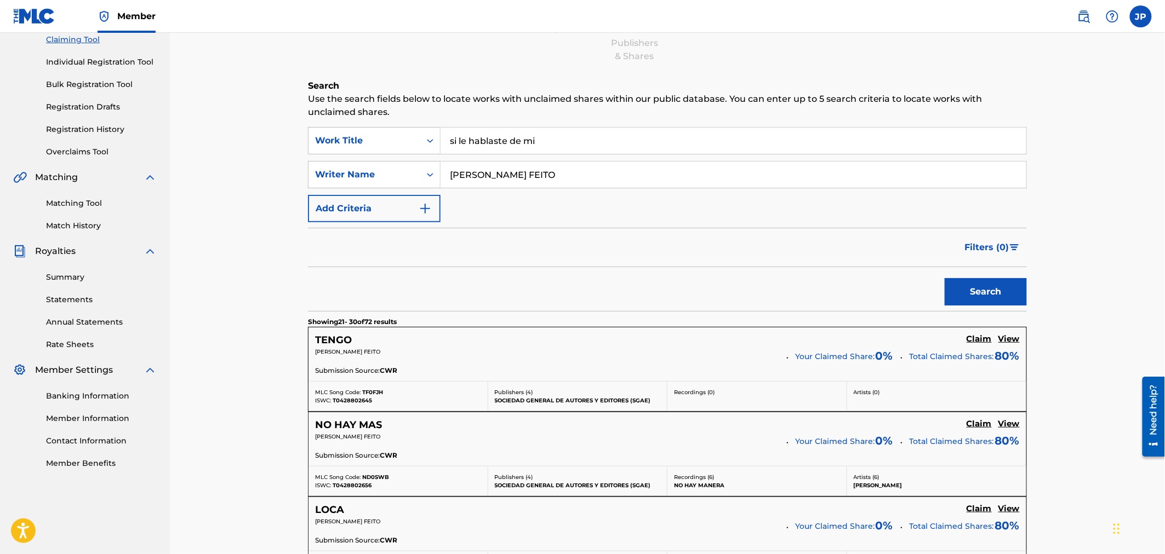
type input "si le hablaste de mi"
click at [944, 278] on button "Search" at bounding box center [985, 291] width 82 height 27
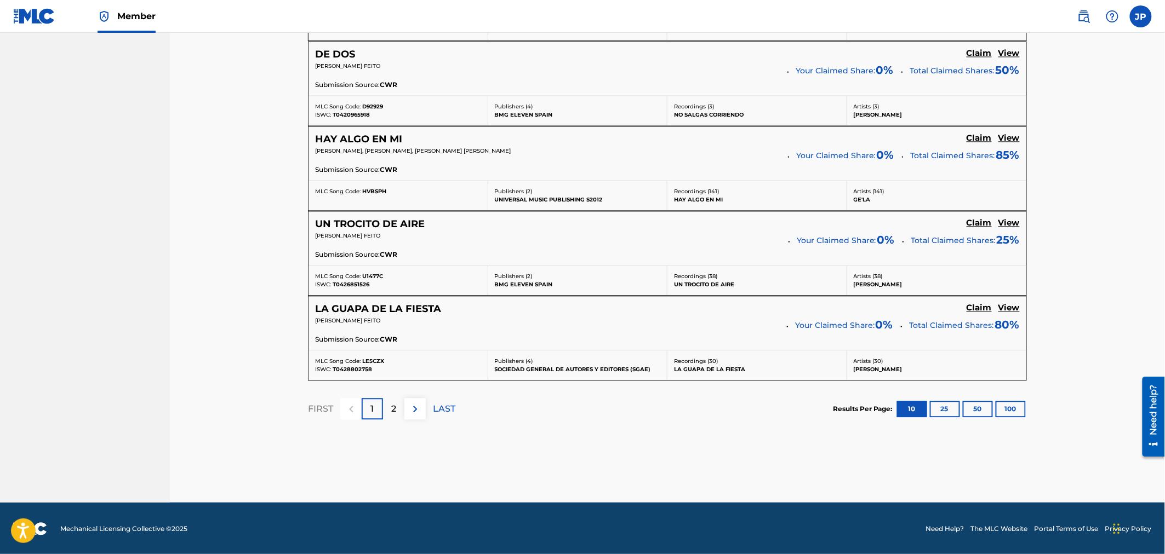
scroll to position [919, 0]
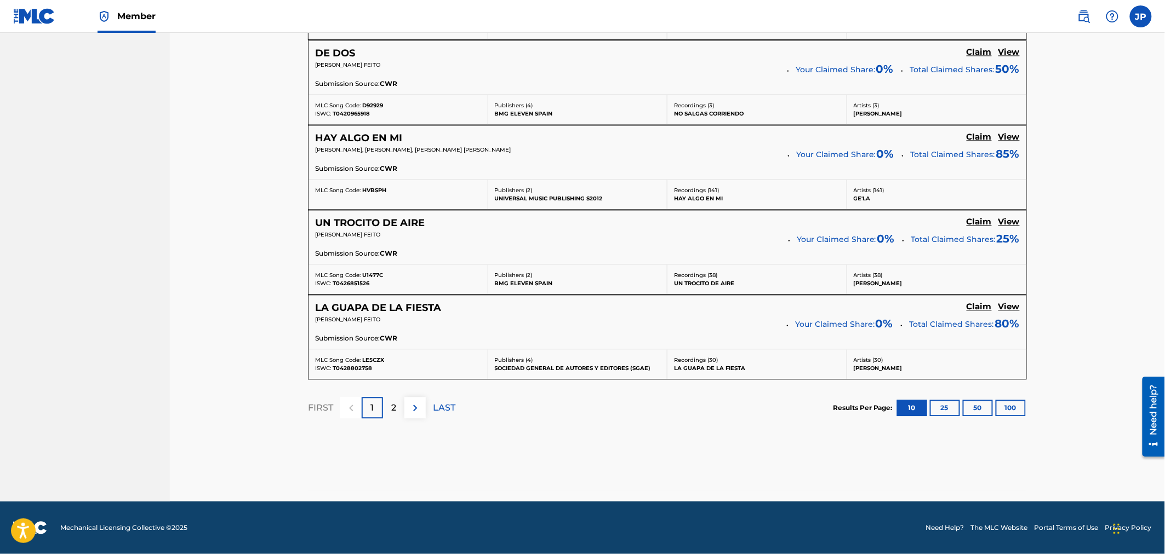
click at [400, 412] on div "2" at bounding box center [393, 407] width 21 height 21
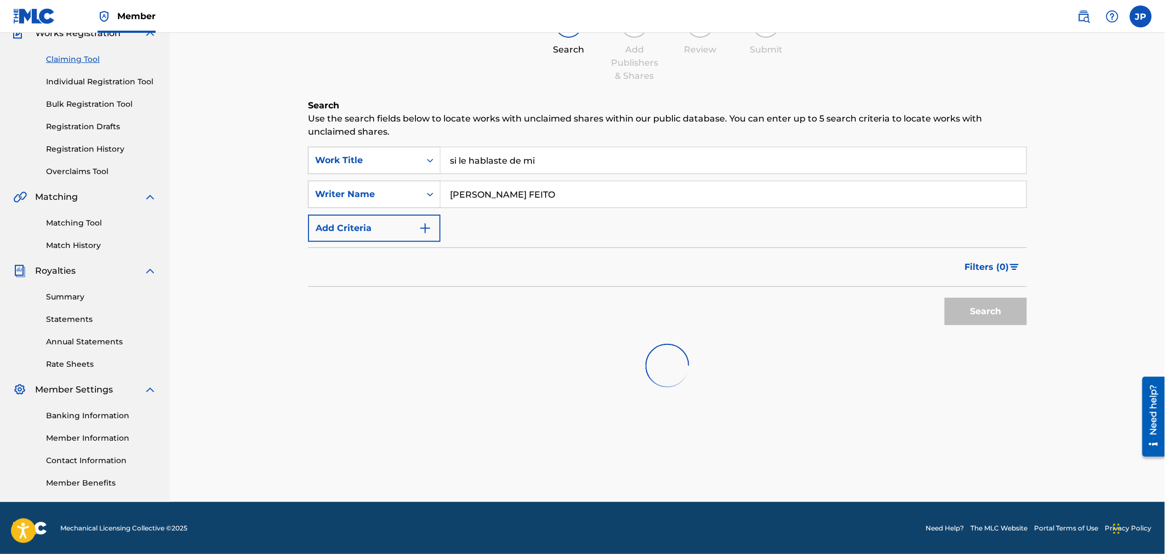
scroll to position [154, 0]
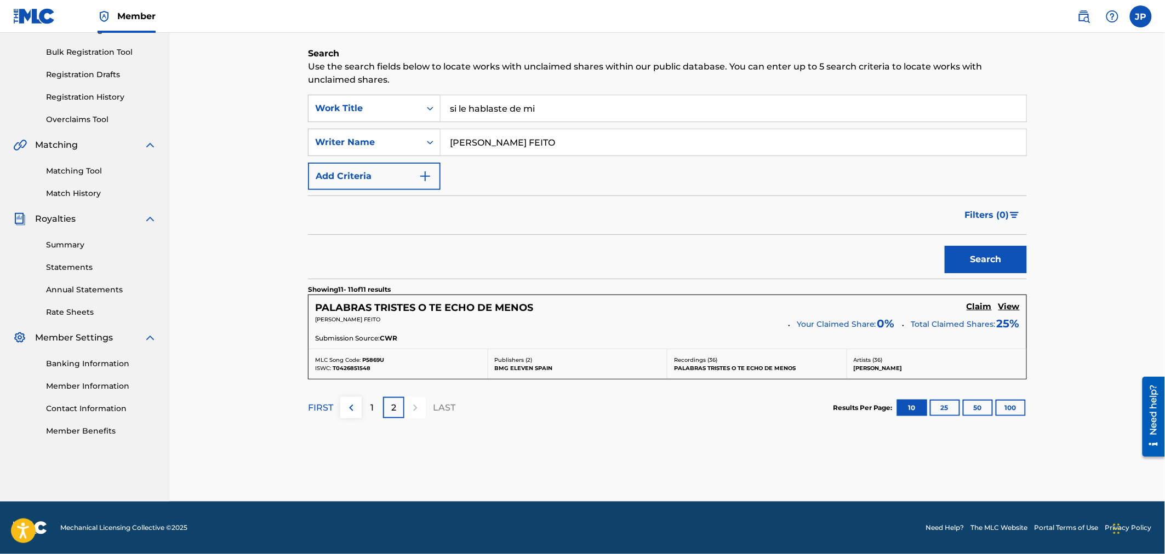
click at [409, 307] on h5 "PALABRAS TRISTES O TE ECHO DE MENOS" at bounding box center [424, 308] width 218 height 13
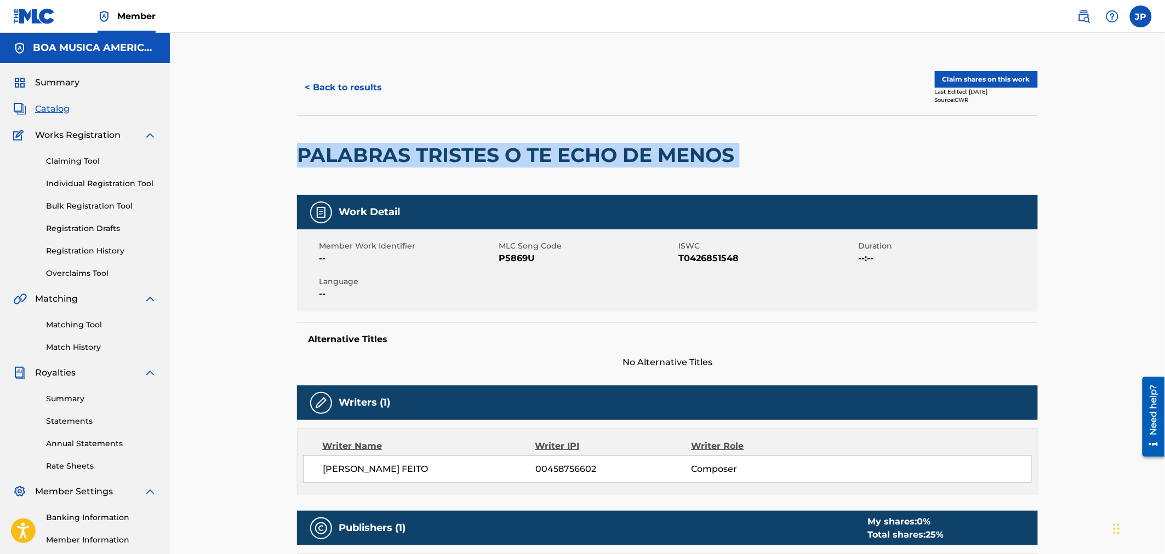
drag, startPoint x: 293, startPoint y: 149, endPoint x: 765, endPoint y: 155, distance: 471.7
copy div "PALABRAS TRISTES O TE ECHO DE MENOS"
click at [352, 87] on button "< Back to results" at bounding box center [343, 87] width 93 height 27
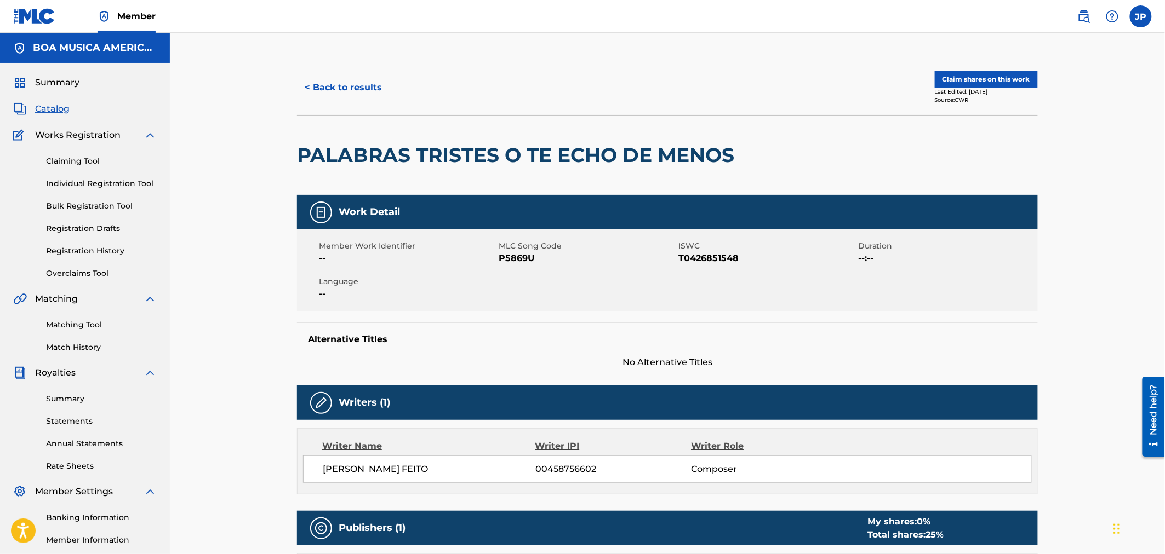
scroll to position [102, 0]
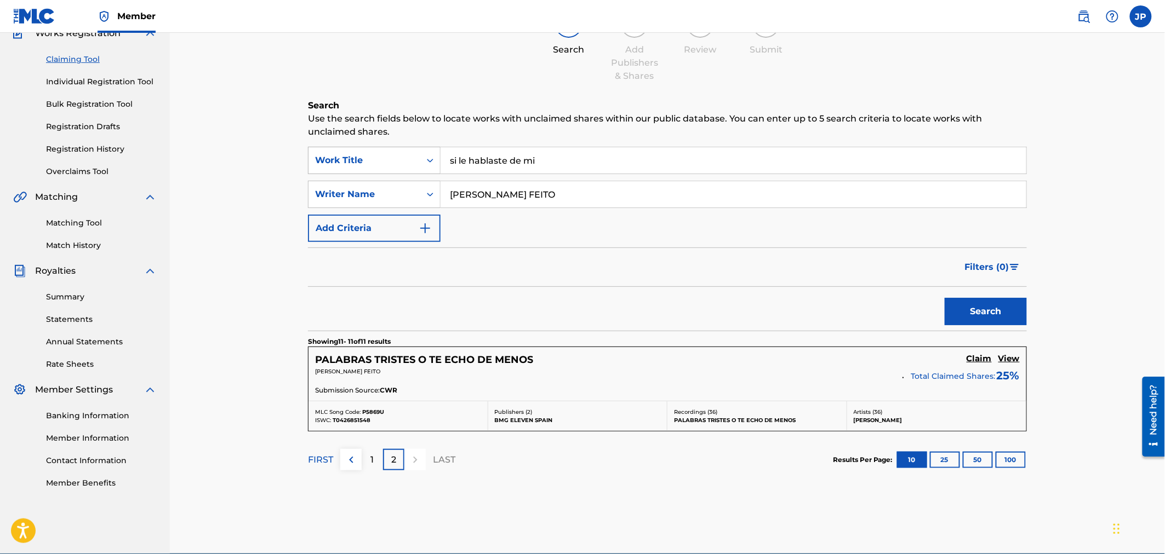
drag, startPoint x: 552, startPoint y: 163, endPoint x: 402, endPoint y: 156, distance: 149.7
click at [403, 156] on div "SearchWithCriteria0055f085-229d-4cd6-8407-879b57a27097 Work Title si le hablast…" at bounding box center [667, 160] width 719 height 27
drag, startPoint x: 652, startPoint y: 200, endPoint x: 317, endPoint y: 187, distance: 335.5
click at [317, 187] on div "SearchWithCriteriab796238d-5af3-497e-8396-fbb3c0775d6b Writer Name [PERSON_NAME…" at bounding box center [667, 194] width 719 height 27
click at [537, 161] on input "Search Form" at bounding box center [733, 160] width 586 height 26
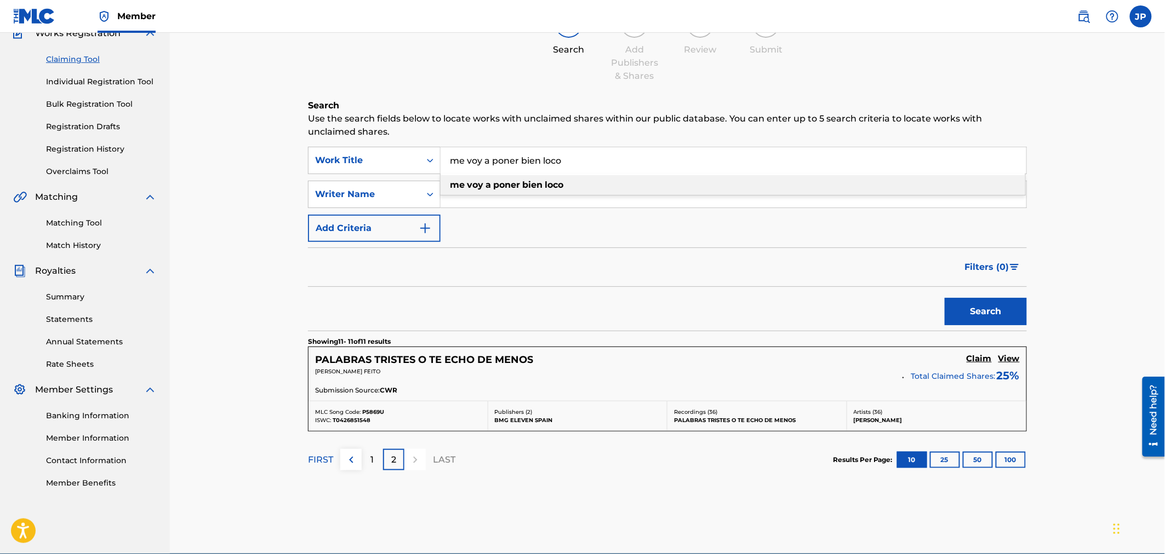
drag, startPoint x: 574, startPoint y: 162, endPoint x: 617, endPoint y: 159, distance: 43.9
click at [617, 159] on input "me voy a poner bien loco" at bounding box center [733, 160] width 586 height 26
type input "me voy a poner bien"
click at [961, 303] on button "Search" at bounding box center [985, 311] width 82 height 27
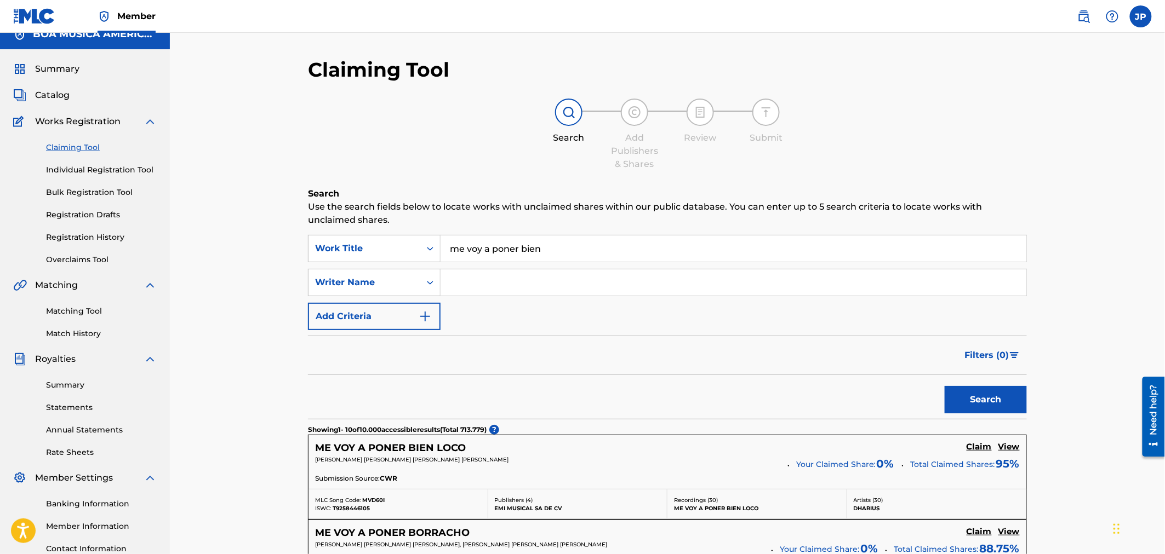
scroll to position [0, 0]
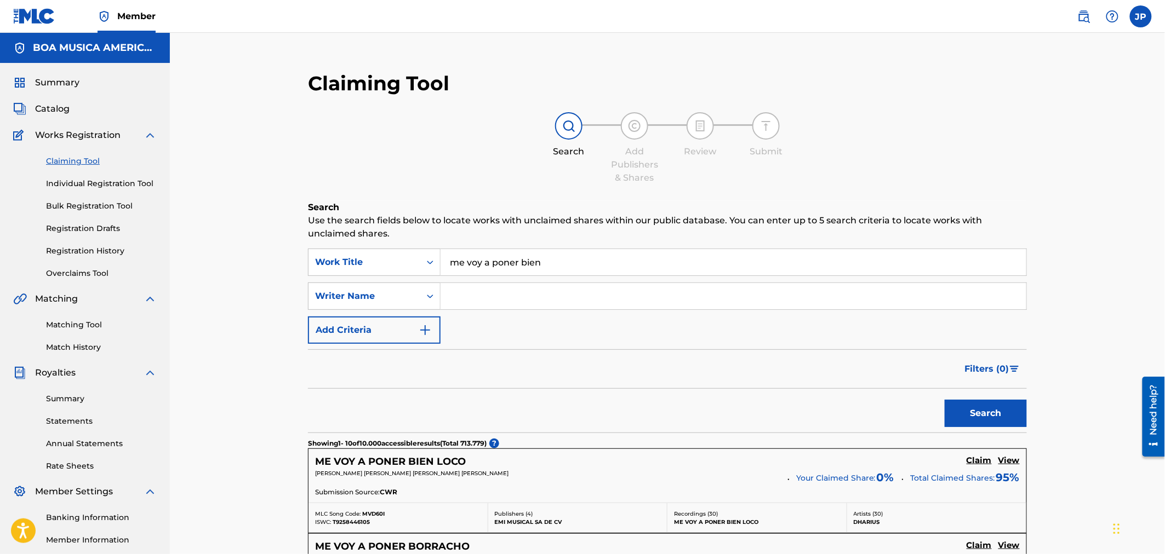
click at [61, 104] on span "Catalog" at bounding box center [52, 108] width 35 height 13
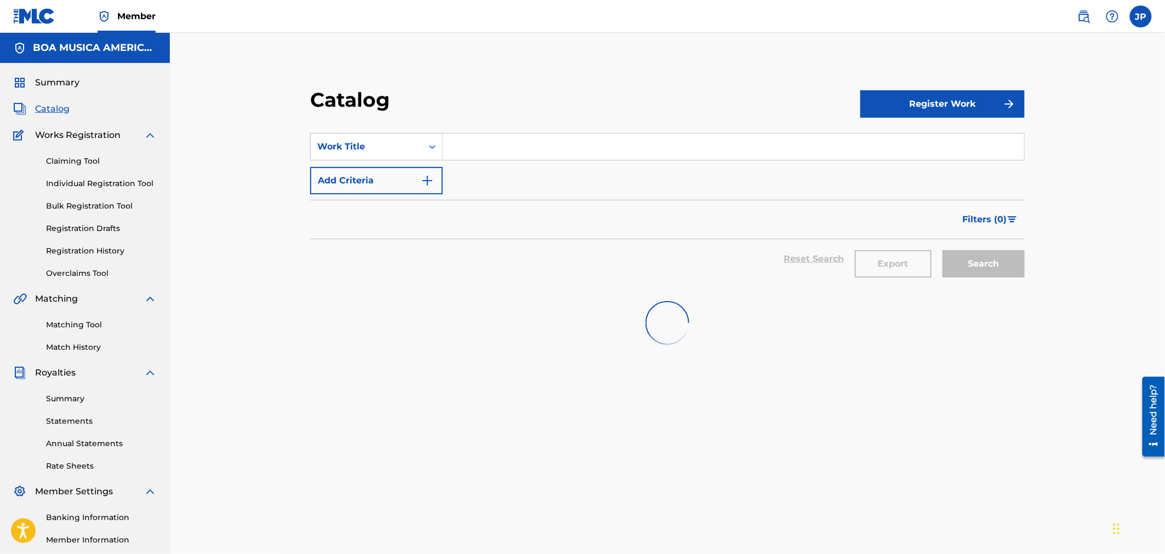
click at [572, 157] on input "Search Form" at bounding box center [733, 147] width 581 height 26
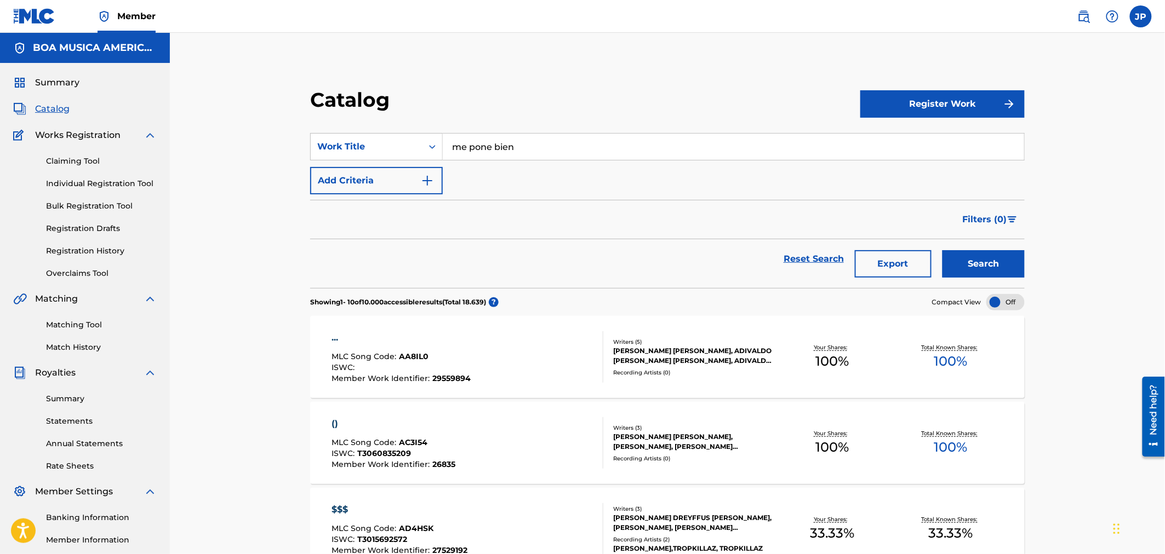
click at [942, 250] on button "Search" at bounding box center [983, 263] width 82 height 27
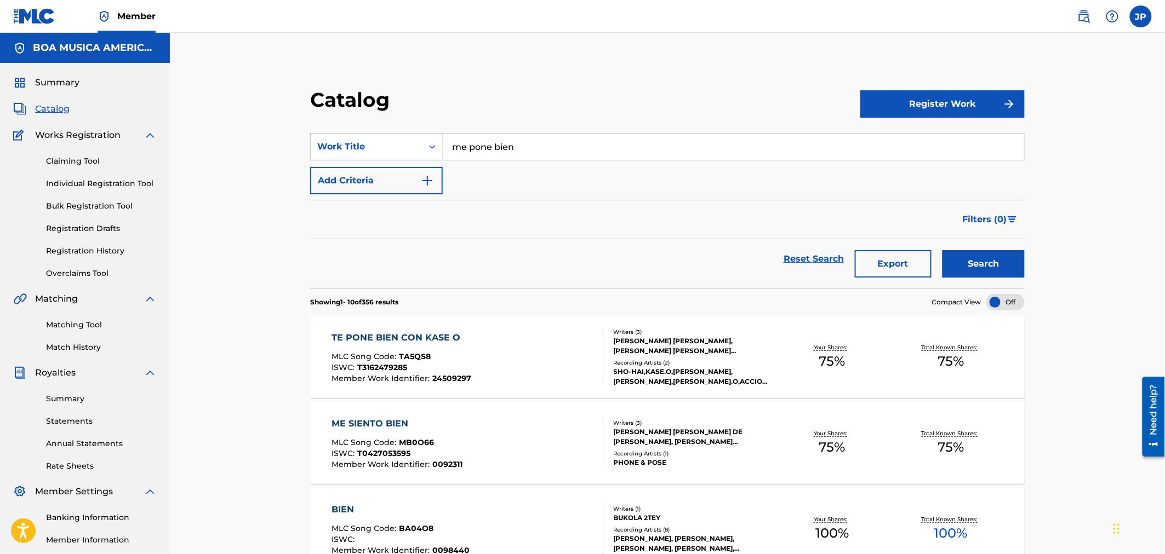
drag, startPoint x: 509, startPoint y: 156, endPoint x: 452, endPoint y: 144, distance: 58.2
click at [428, 144] on div "SearchWithCriteria697d5030-13de-4dbf-bd0f-c9006d945863 Work Title me pone bien" at bounding box center [667, 146] width 714 height 27
drag, startPoint x: 538, startPoint y: 146, endPoint x: 403, endPoint y: 146, distance: 135.9
click at [407, 146] on div "SearchWithCriteria697d5030-13de-4dbf-bd0f-c9006d945863 Work Title me pone bien" at bounding box center [667, 146] width 714 height 27
paste input "Me Queo en Mi Casa"
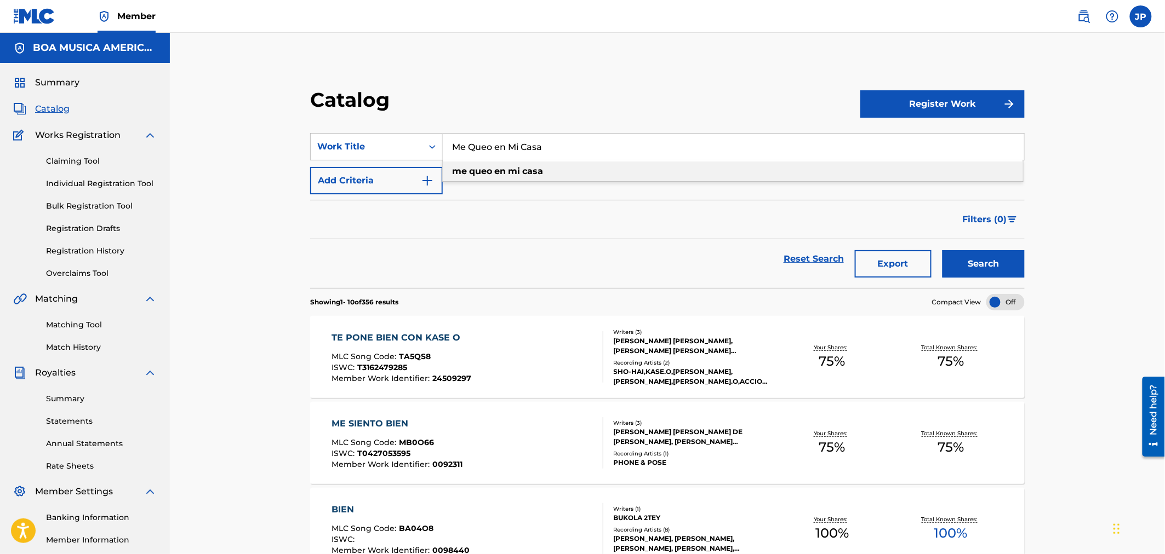
click at [580, 176] on div "me queo en mi casa" at bounding box center [733, 172] width 580 height 20
type input "me queo en mi casa"
click at [1015, 272] on button "Search" at bounding box center [983, 263] width 82 height 27
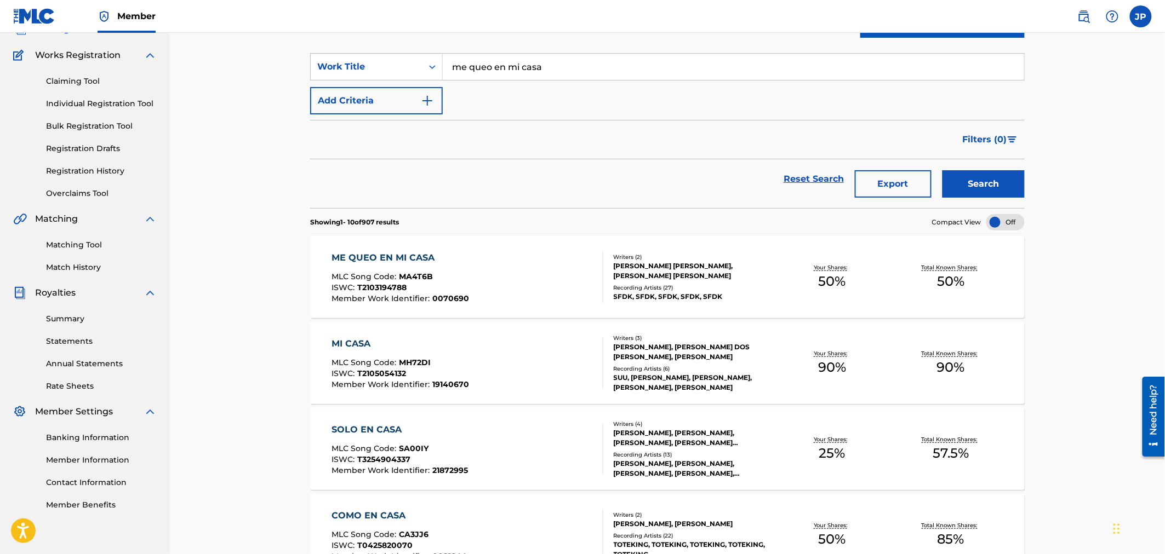
scroll to position [122, 0]
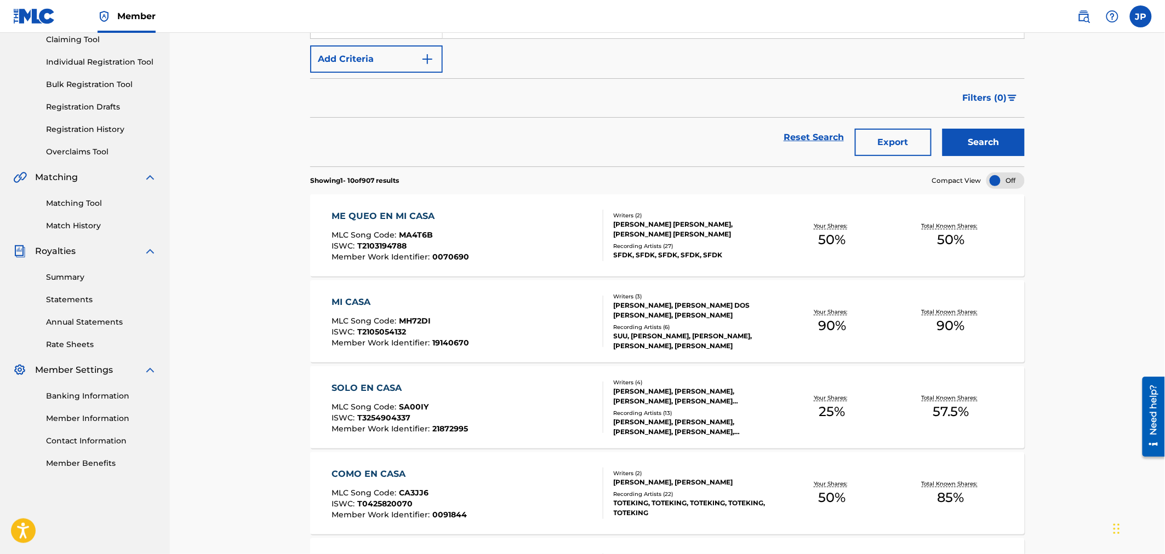
click at [402, 214] on div "ME QUEO EN MI CASA" at bounding box center [400, 216] width 138 height 13
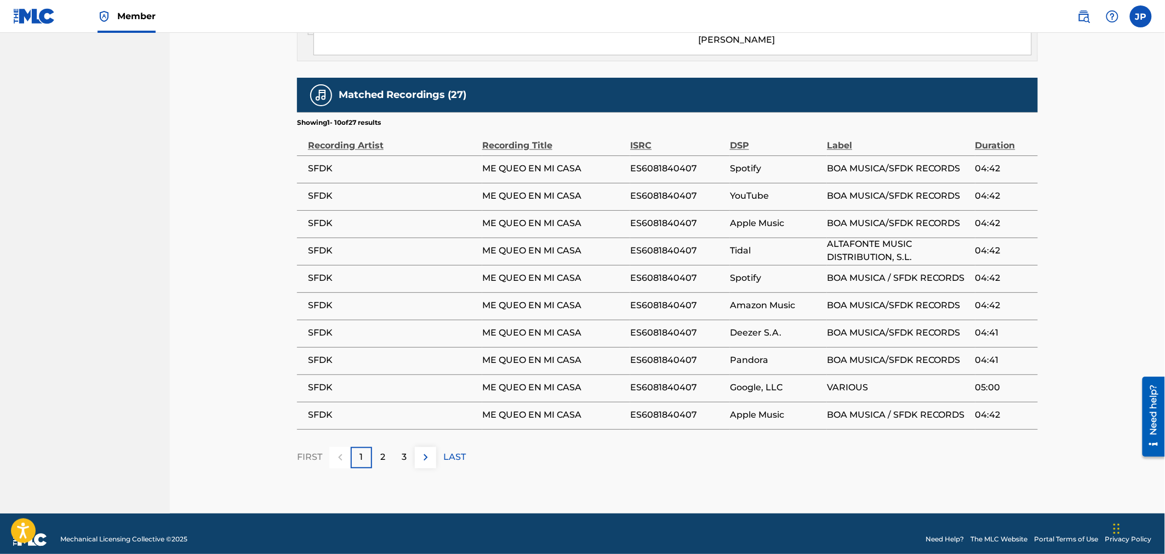
scroll to position [760, 0]
click at [387, 447] on div "2" at bounding box center [382, 457] width 21 height 21
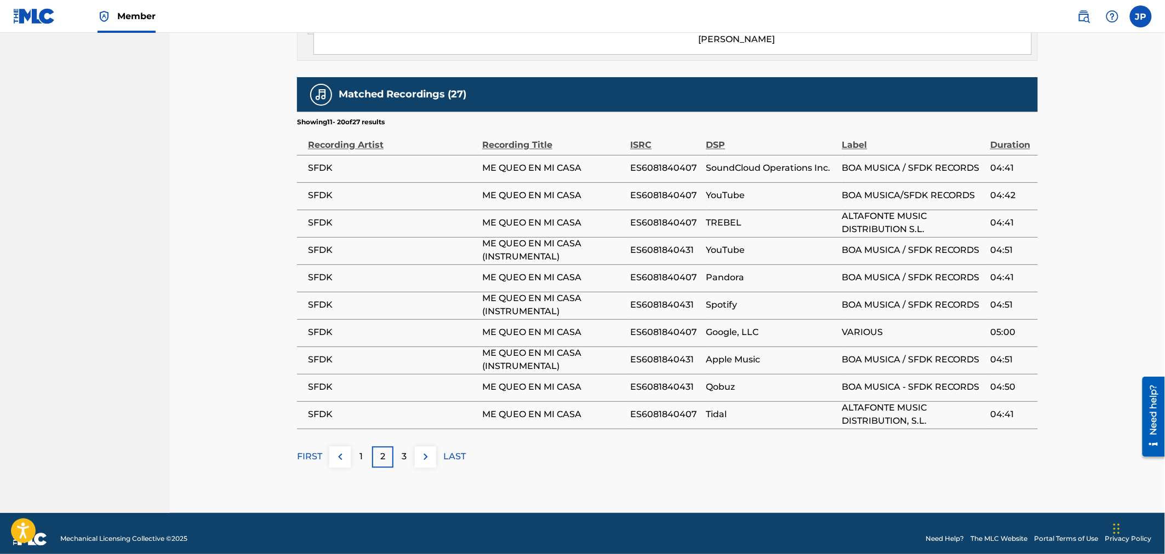
click at [404, 451] on p "3" at bounding box center [404, 457] width 5 height 13
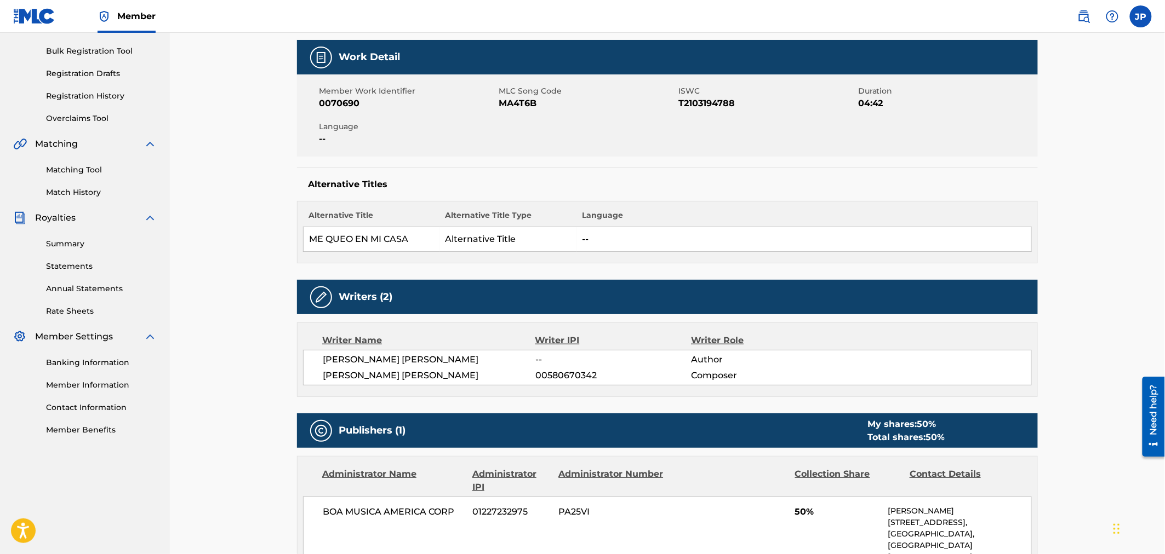
scroll to position [122, 0]
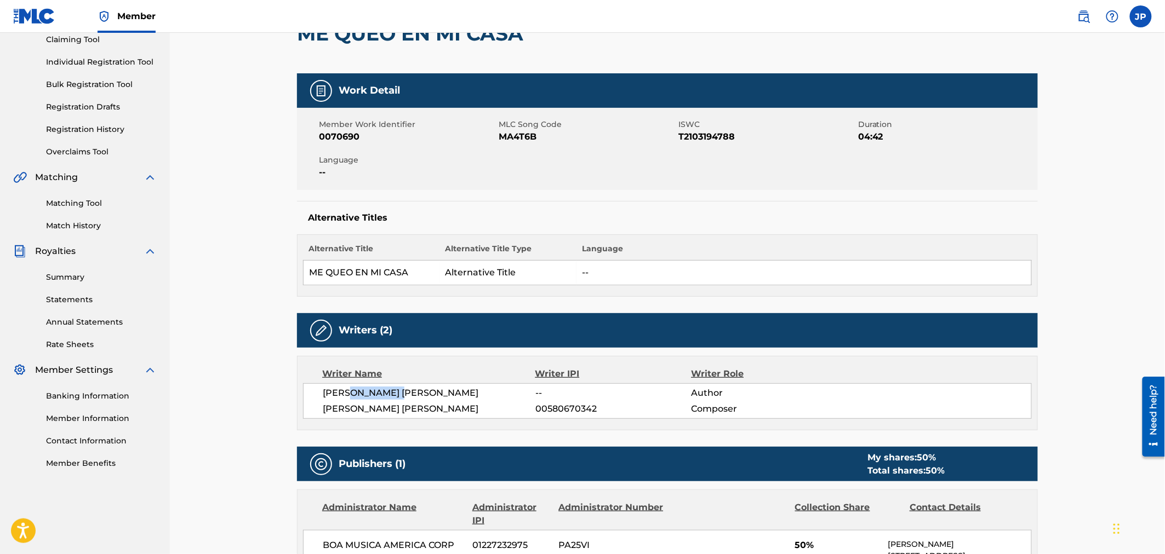
drag, startPoint x: 354, startPoint y: 388, endPoint x: 446, endPoint y: 396, distance: 92.9
click at [437, 394] on span "[PERSON_NAME] [PERSON_NAME]" at bounding box center [429, 393] width 213 height 13
drag, startPoint x: 428, startPoint y: 393, endPoint x: 324, endPoint y: 389, distance: 103.6
click at [324, 389] on span "[PERSON_NAME] [PERSON_NAME]" at bounding box center [429, 393] width 213 height 13
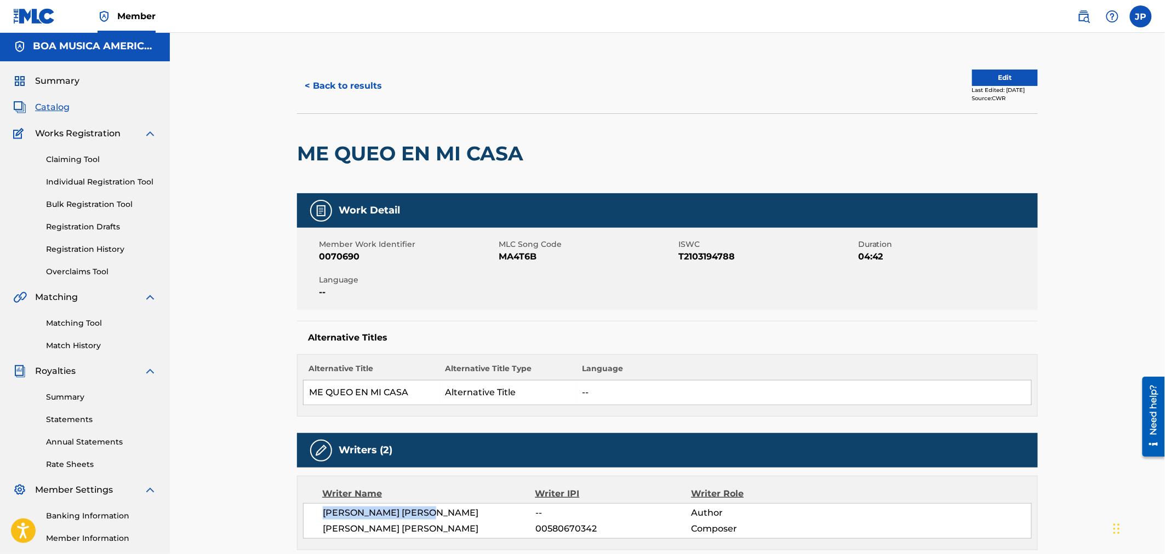
scroll to position [0, 0]
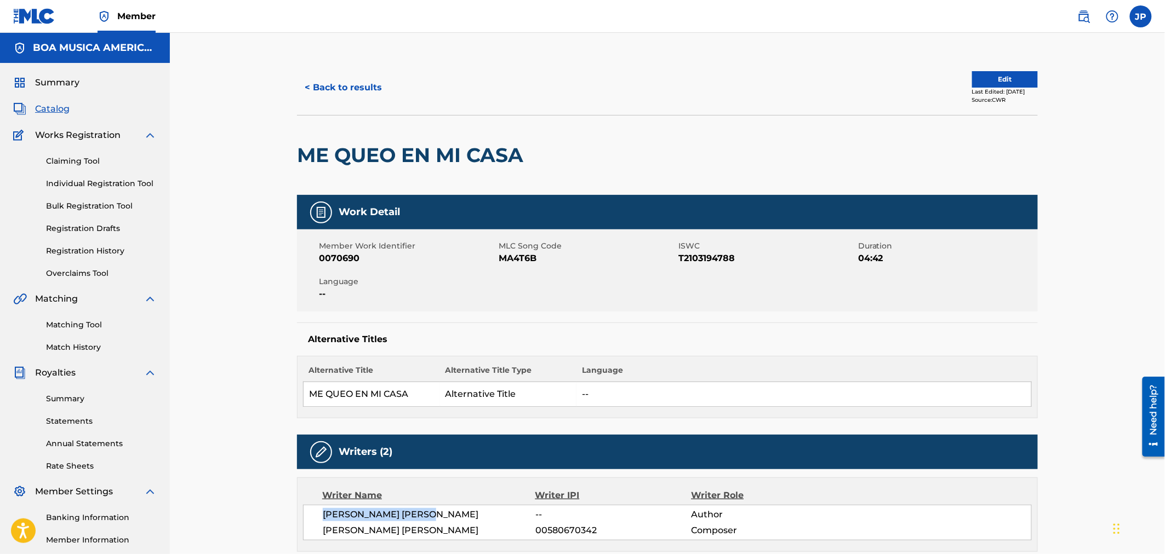
click at [998, 77] on button "Edit" at bounding box center [1005, 79] width 66 height 16
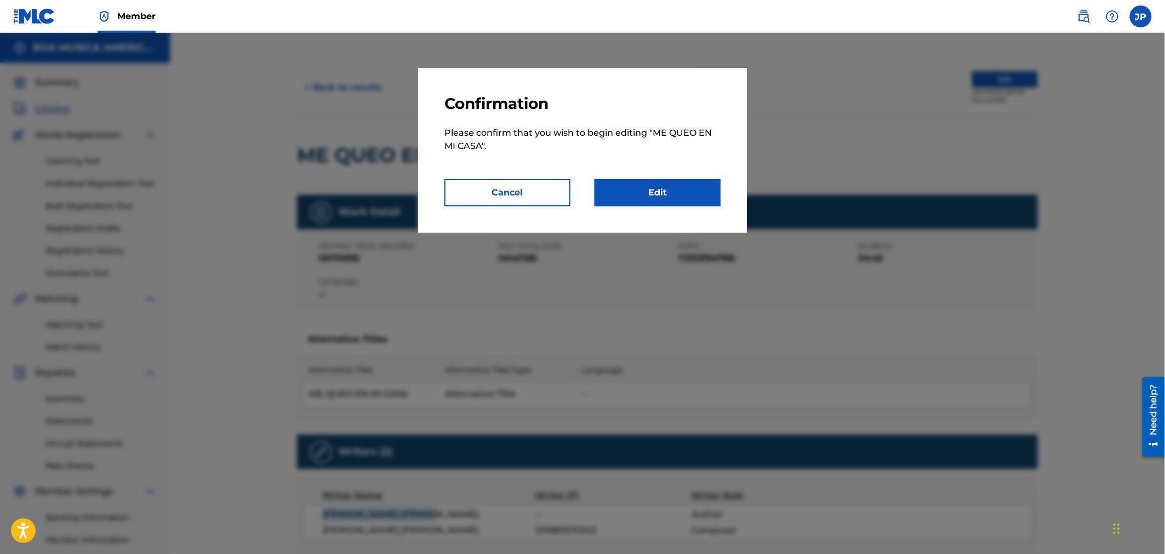
click at [669, 198] on link "Edit" at bounding box center [657, 192] width 126 height 27
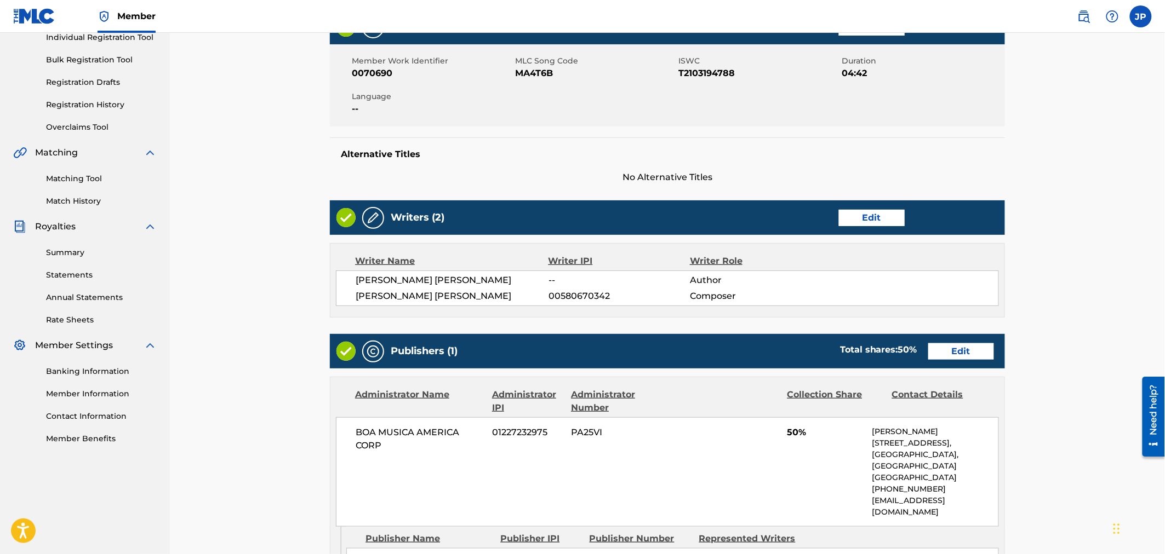
scroll to position [182, 0]
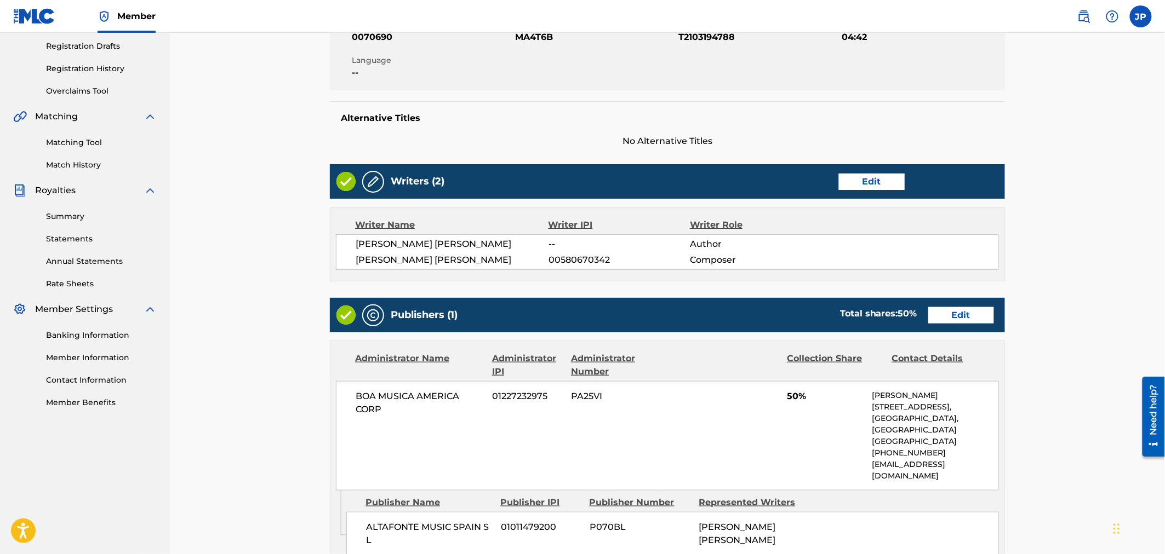
click at [858, 174] on link "Edit" at bounding box center [872, 182] width 66 height 16
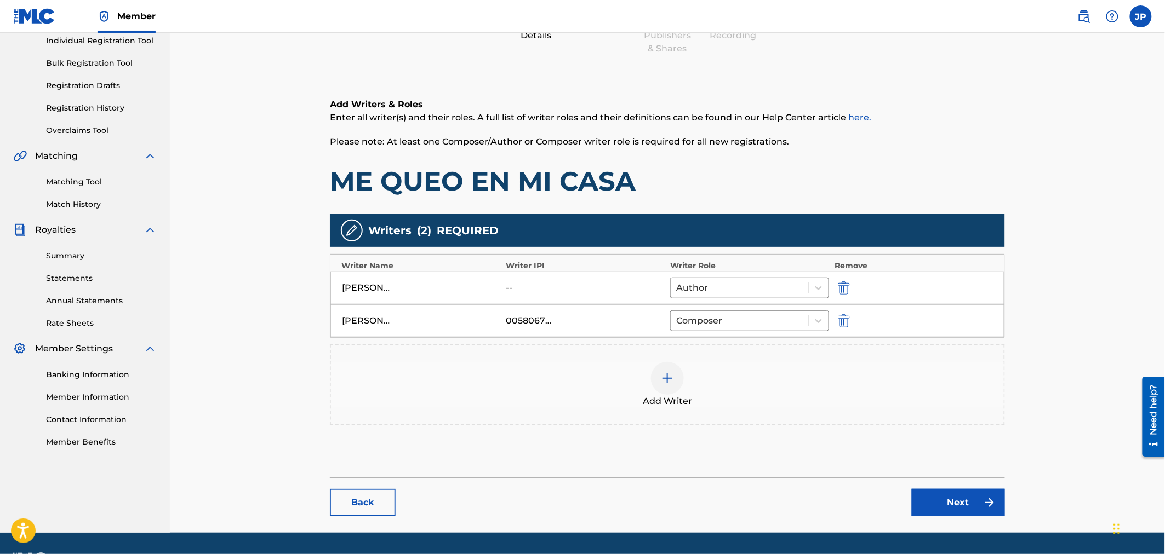
scroll to position [173, 0]
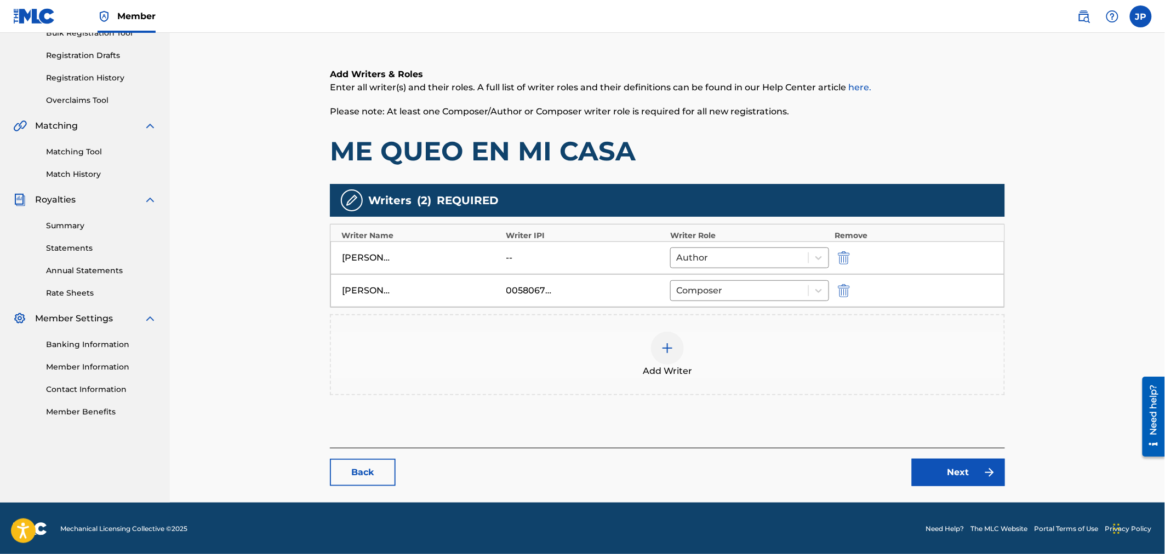
click at [673, 351] on img at bounding box center [667, 348] width 13 height 13
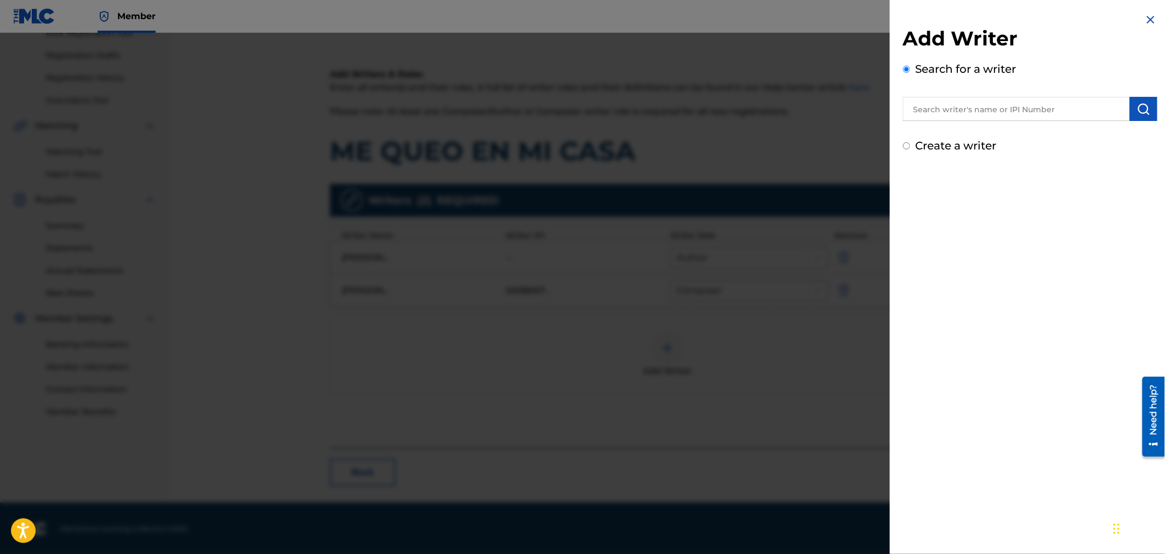
click at [999, 100] on input "text" at bounding box center [1016, 109] width 227 height 24
paste input "[PERSON_NAME] [PERSON_NAME]"
type input "[PERSON_NAME] [PERSON_NAME]"
click at [1147, 22] on img at bounding box center [1150, 19] width 13 height 13
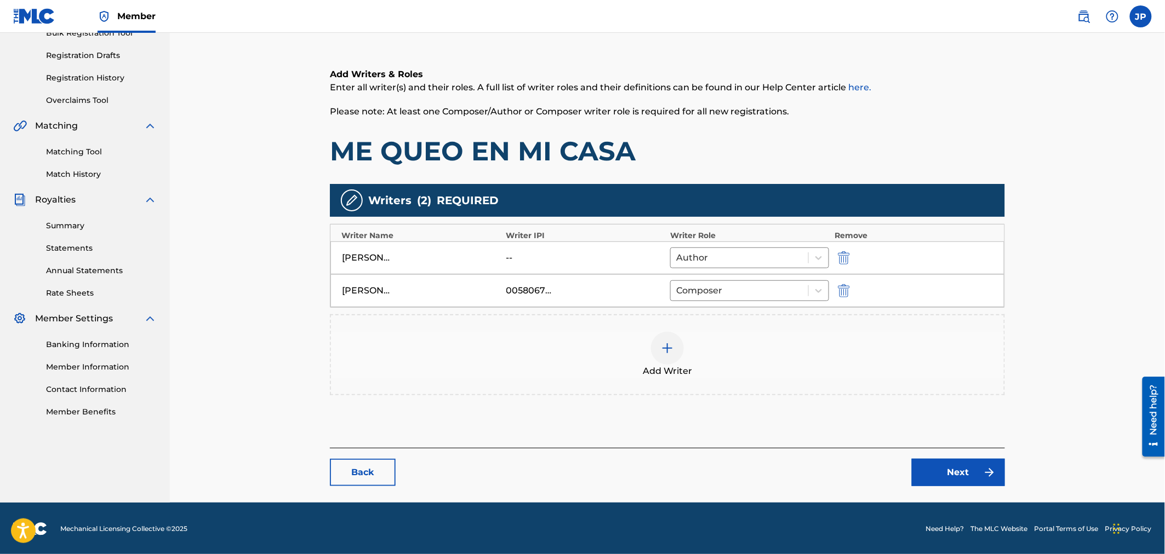
click at [850, 255] on img "submit" at bounding box center [844, 257] width 12 height 13
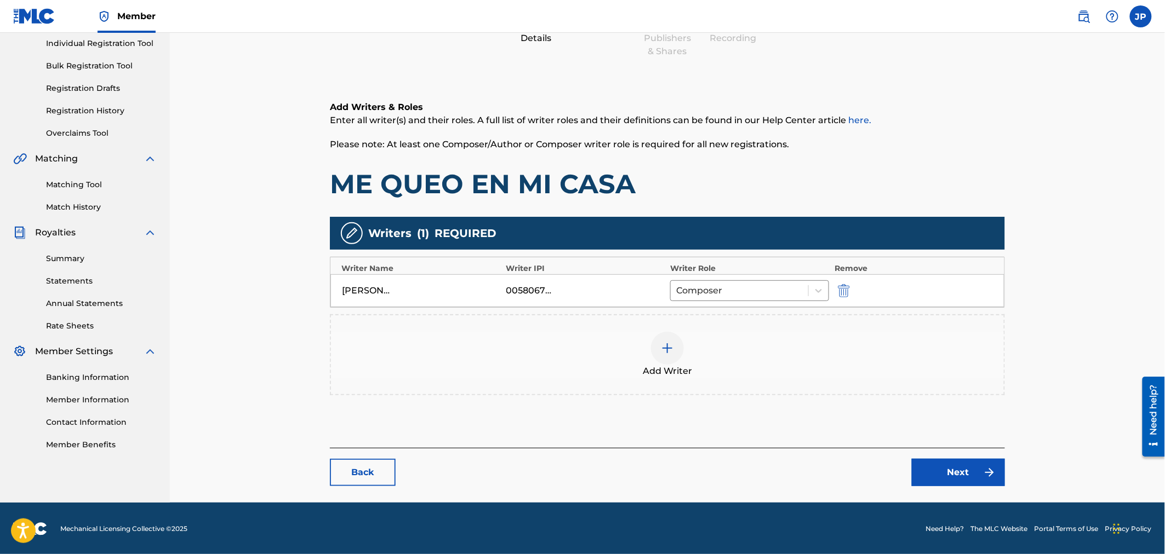
click at [839, 289] on img "submit" at bounding box center [844, 290] width 12 height 13
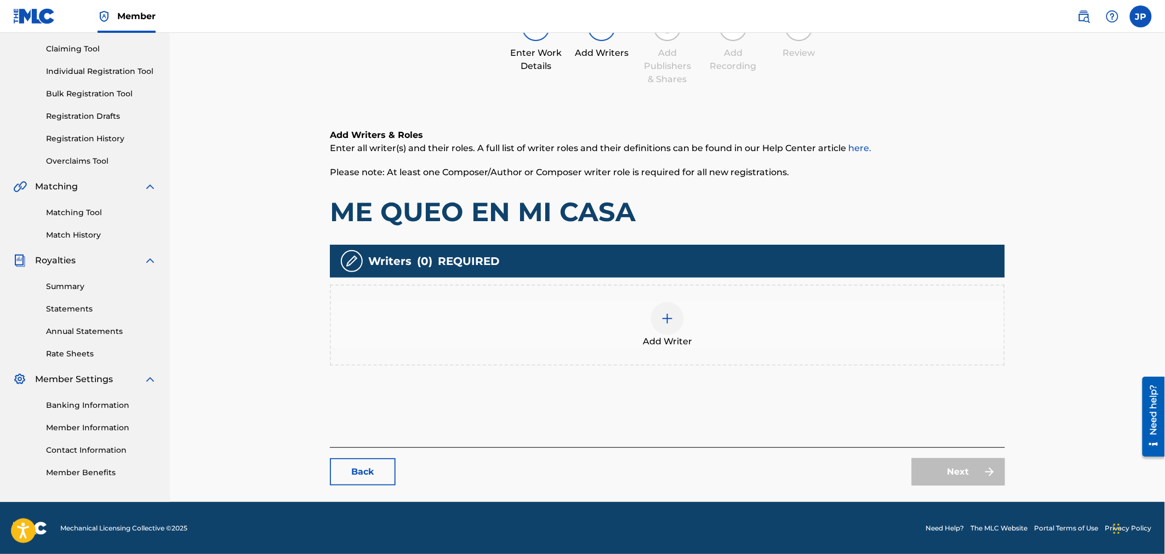
click at [663, 318] on img at bounding box center [667, 318] width 13 height 13
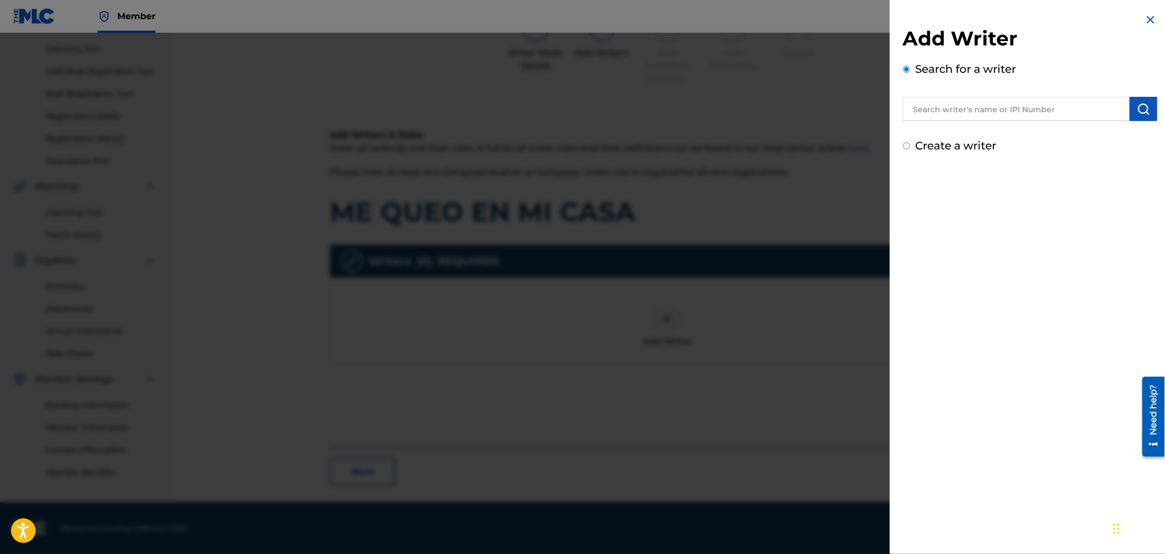
click at [983, 100] on input "text" at bounding box center [1016, 109] width 227 height 24
paste input "[PERSON_NAME] [PERSON_NAME]"
drag, startPoint x: 993, startPoint y: 107, endPoint x: 828, endPoint y: 88, distance: 166.0
click at [828, 88] on div "Add Writer Search for a writer [PERSON_NAME] [PERSON_NAME] Create a writer" at bounding box center [582, 294] width 1165 height 522
drag, startPoint x: 967, startPoint y: 107, endPoint x: 874, endPoint y: 111, distance: 93.2
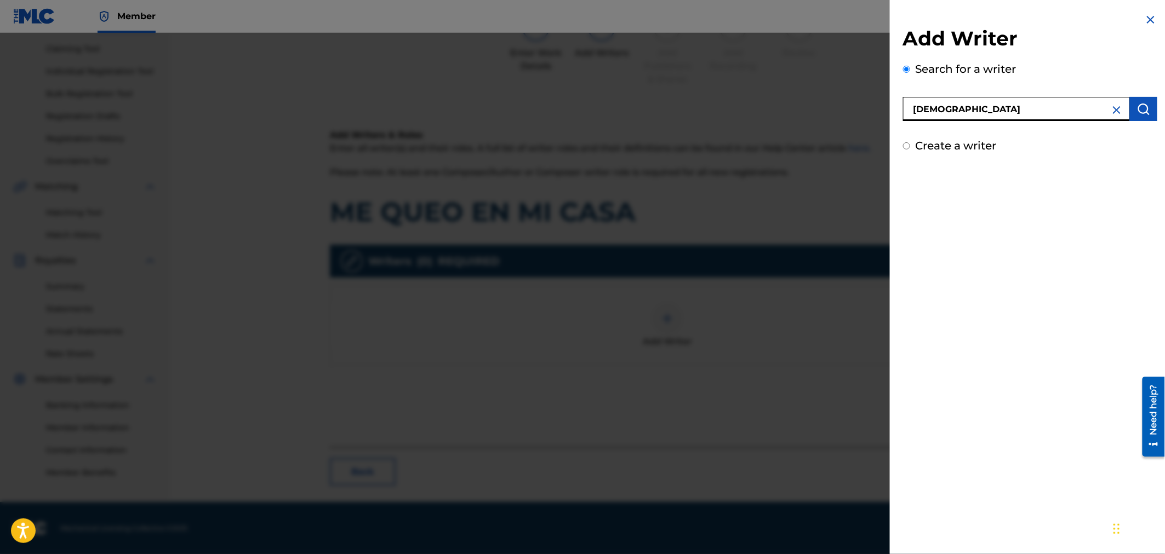
click at [866, 106] on div "Add Writer Search for a writer [PERSON_NAME] Create a writer" at bounding box center [582, 294] width 1165 height 522
paste input "[PERSON_NAME] [PERSON_NAME]"
type input "[PERSON_NAME] [PERSON_NAME]"
click at [1139, 107] on img "submit" at bounding box center [1143, 108] width 13 height 13
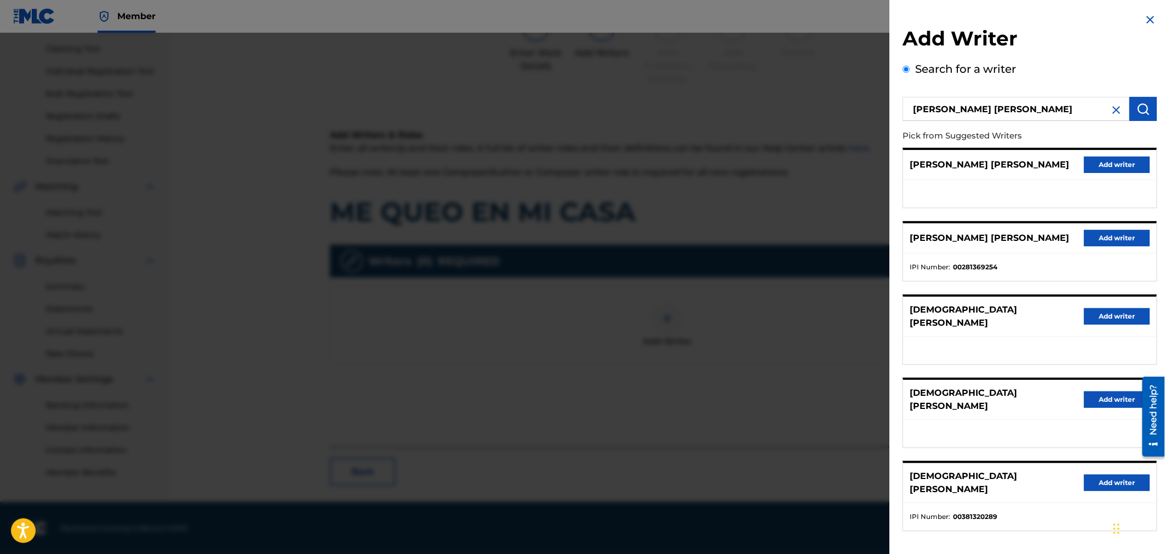
click at [1110, 233] on button "Add writer" at bounding box center [1117, 238] width 66 height 16
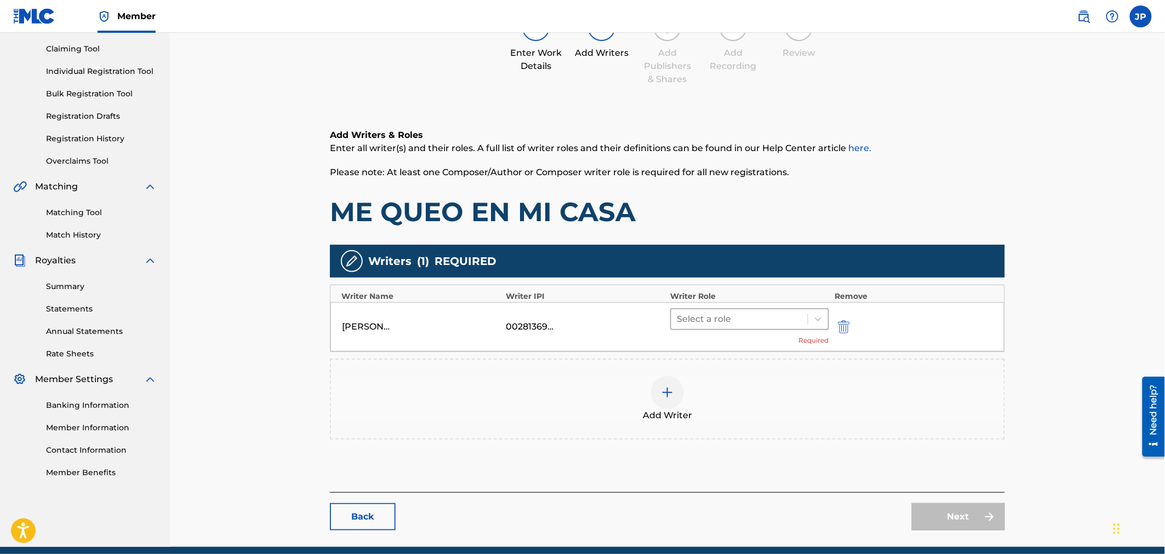
click at [731, 318] on div at bounding box center [739, 319] width 125 height 15
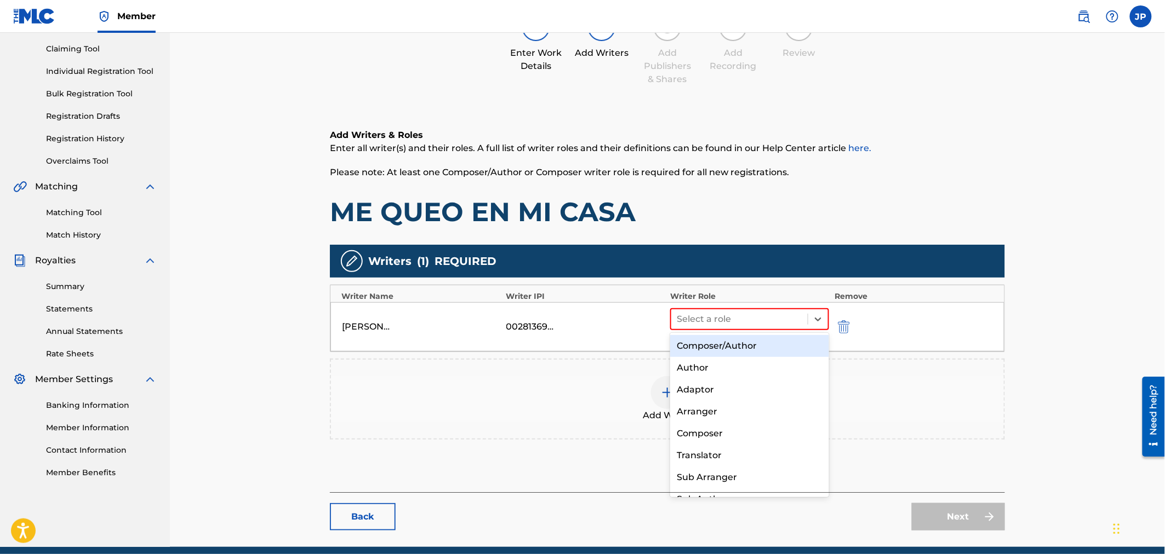
click at [732, 351] on div "Composer/Author" at bounding box center [749, 346] width 158 height 22
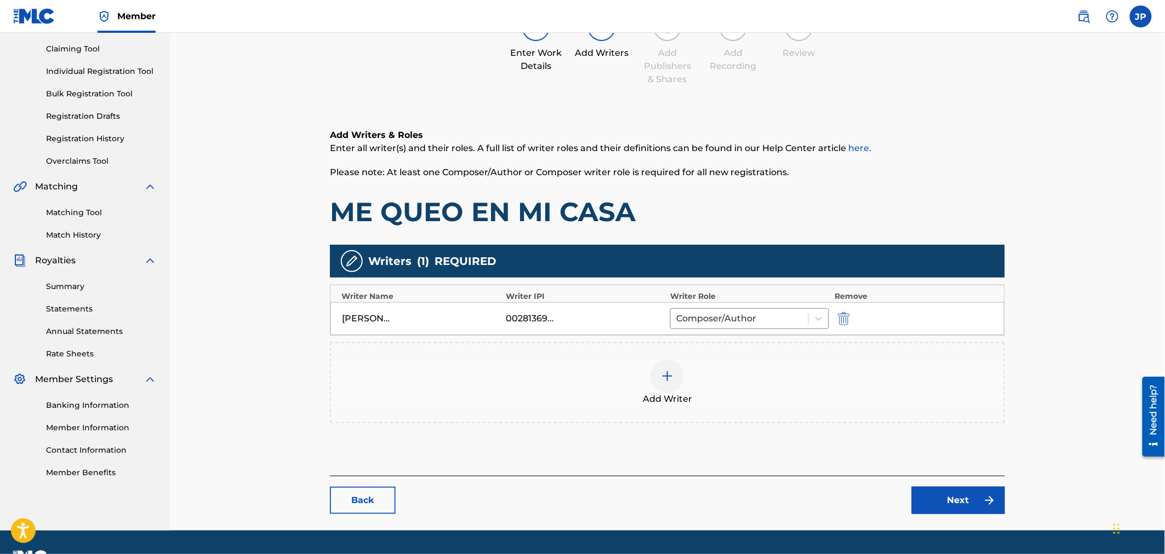
click at [660, 379] on div at bounding box center [667, 376] width 33 height 33
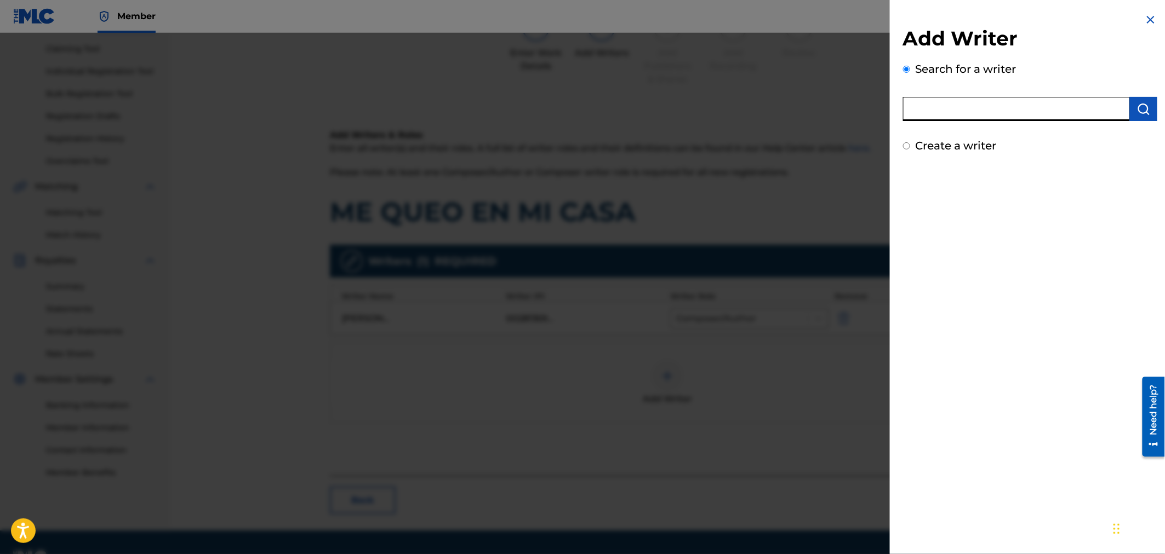
click at [964, 107] on input "text" at bounding box center [1016, 109] width 227 height 24
paste input "[PERSON_NAME]"
type input "[PERSON_NAME]"
click at [1137, 112] on img "submit" at bounding box center [1143, 108] width 13 height 13
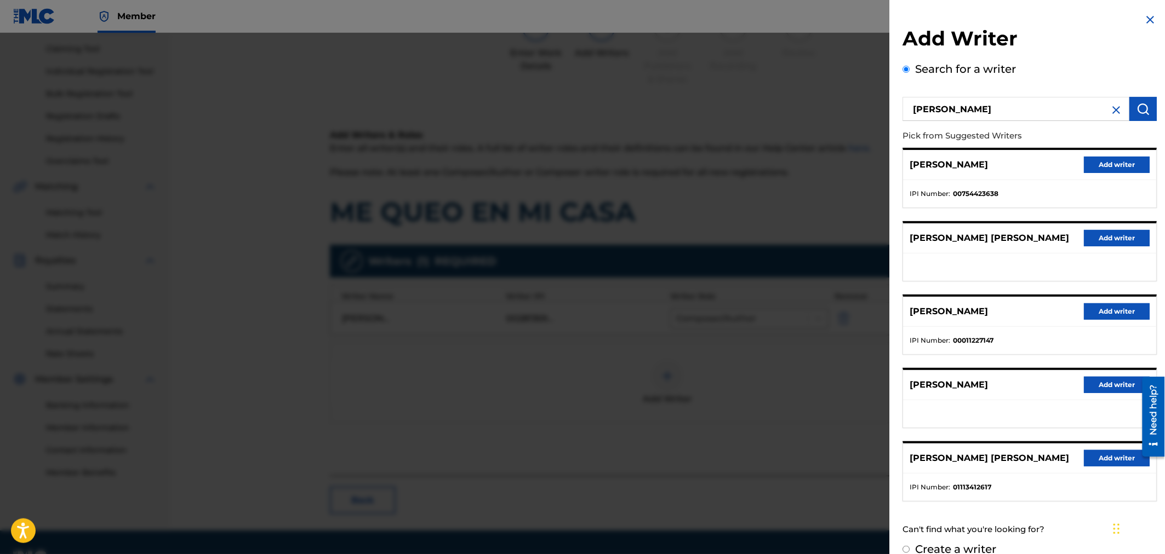
click at [1131, 165] on button "Add writer" at bounding box center [1117, 165] width 66 height 16
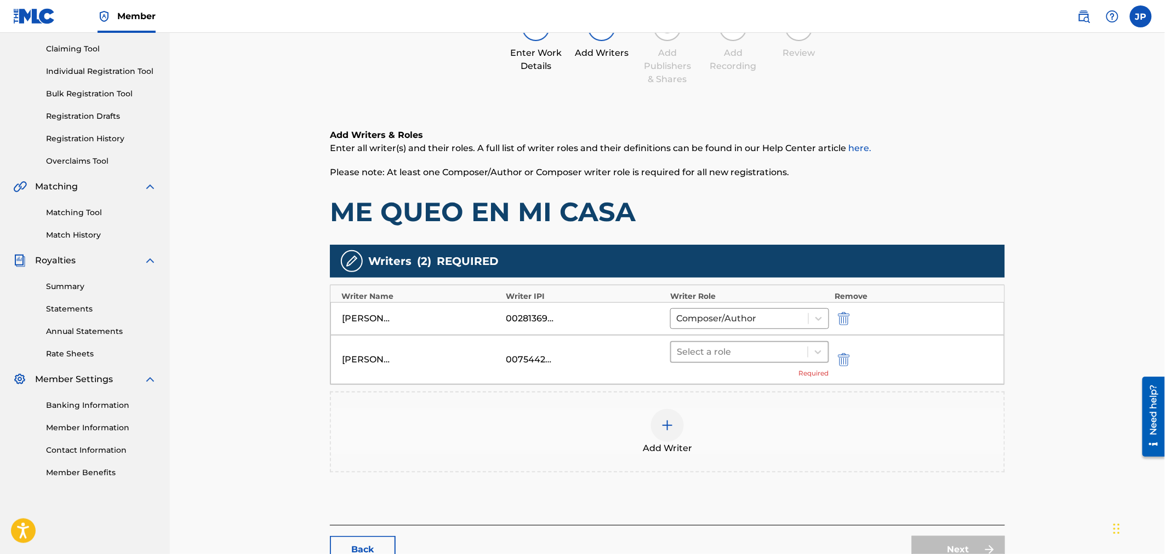
click at [744, 342] on div "Select a role" at bounding box center [739, 352] width 136 height 20
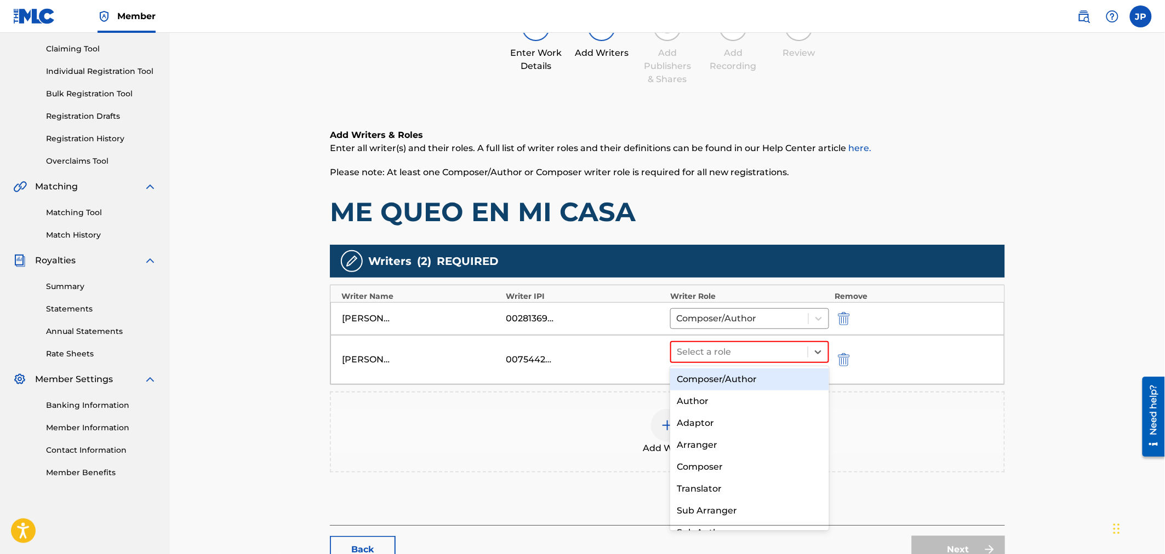
click at [738, 380] on div "Composer/Author" at bounding box center [749, 380] width 158 height 22
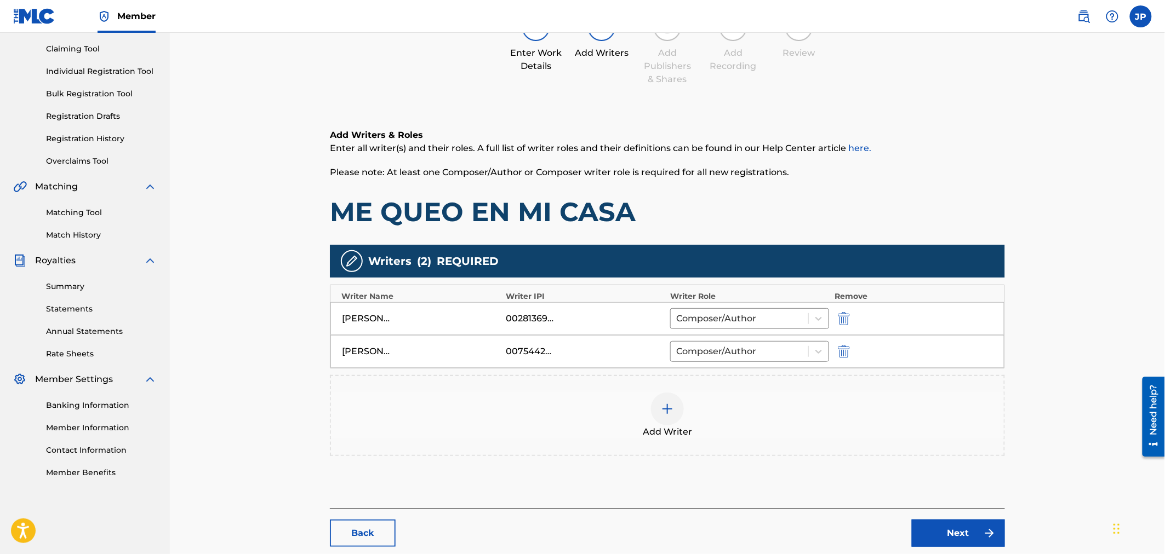
scroll to position [173, 0]
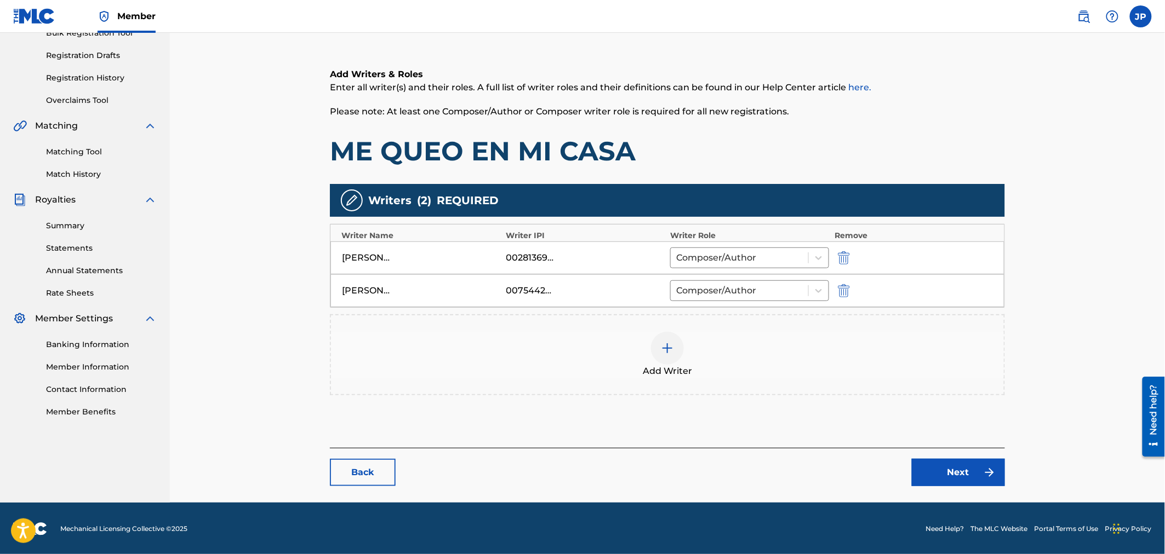
click at [968, 474] on link "Next" at bounding box center [958, 472] width 93 height 27
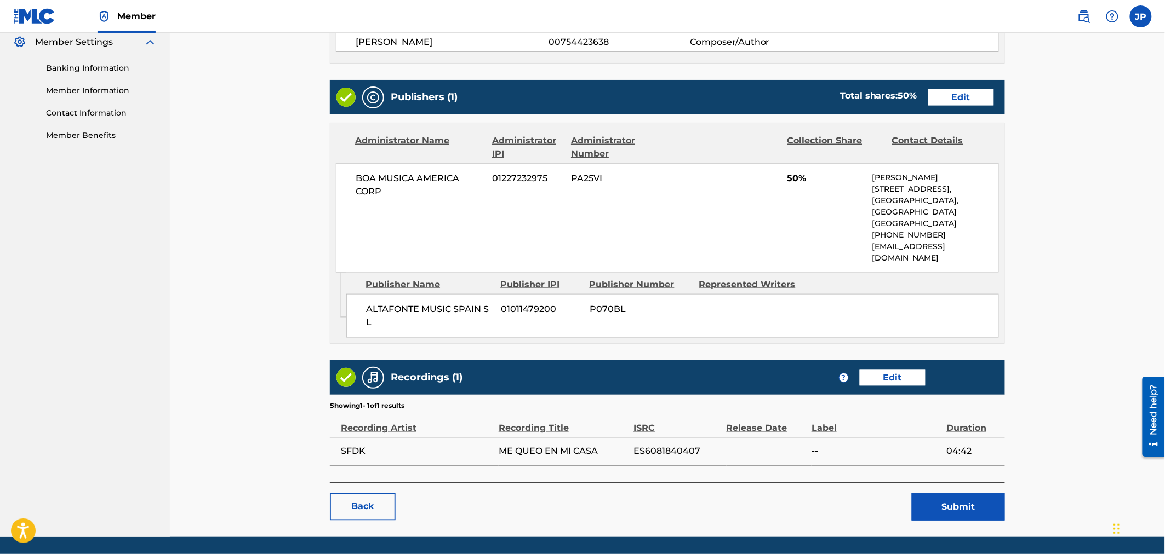
scroll to position [463, 0]
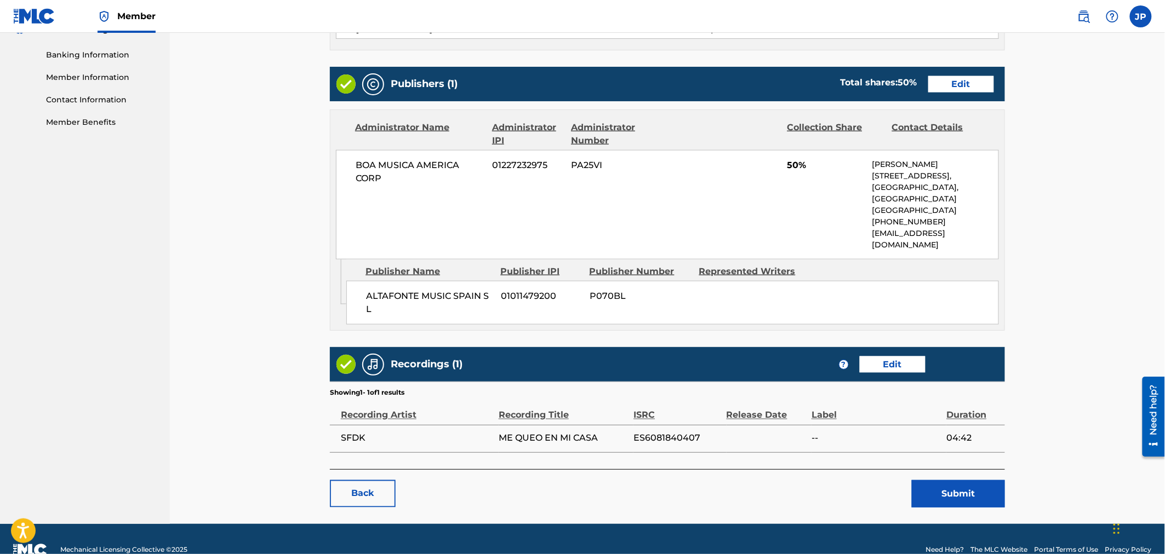
click at [970, 480] on button "Submit" at bounding box center [958, 493] width 93 height 27
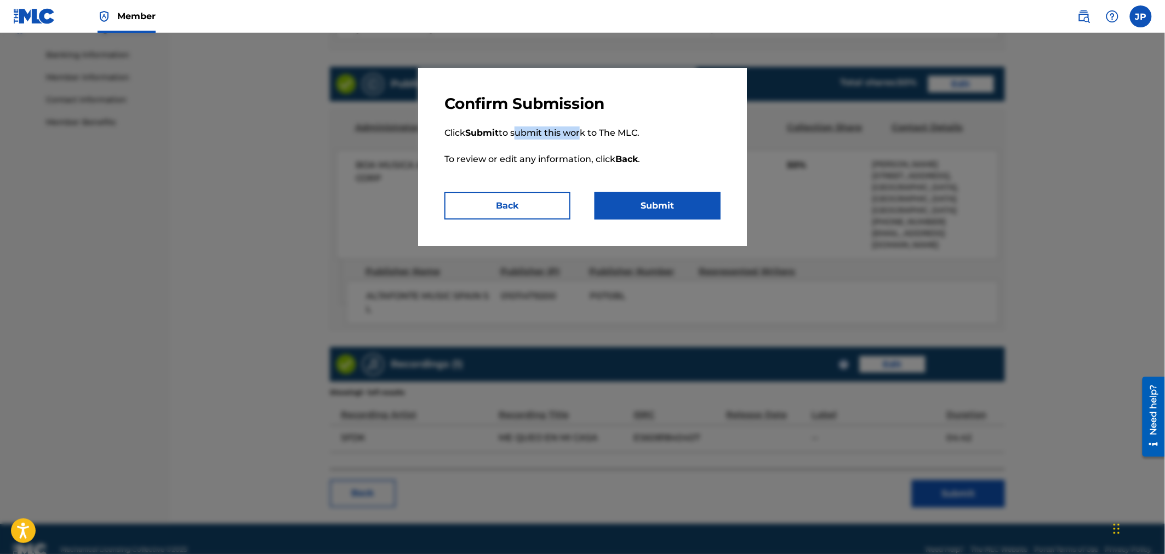
drag, startPoint x: 529, startPoint y: 129, endPoint x: 598, endPoint y: 140, distance: 69.3
click at [593, 139] on p "Click Submit to submit this work to The MLC. To review or edit any information,…" at bounding box center [582, 152] width 276 height 79
drag, startPoint x: 589, startPoint y: 153, endPoint x: 542, endPoint y: 145, distance: 47.9
click at [542, 145] on p "Click Submit to submit this work to The MLC. To review or edit any information,…" at bounding box center [582, 152] width 276 height 79
click at [689, 207] on button "Submit" at bounding box center [657, 205] width 126 height 27
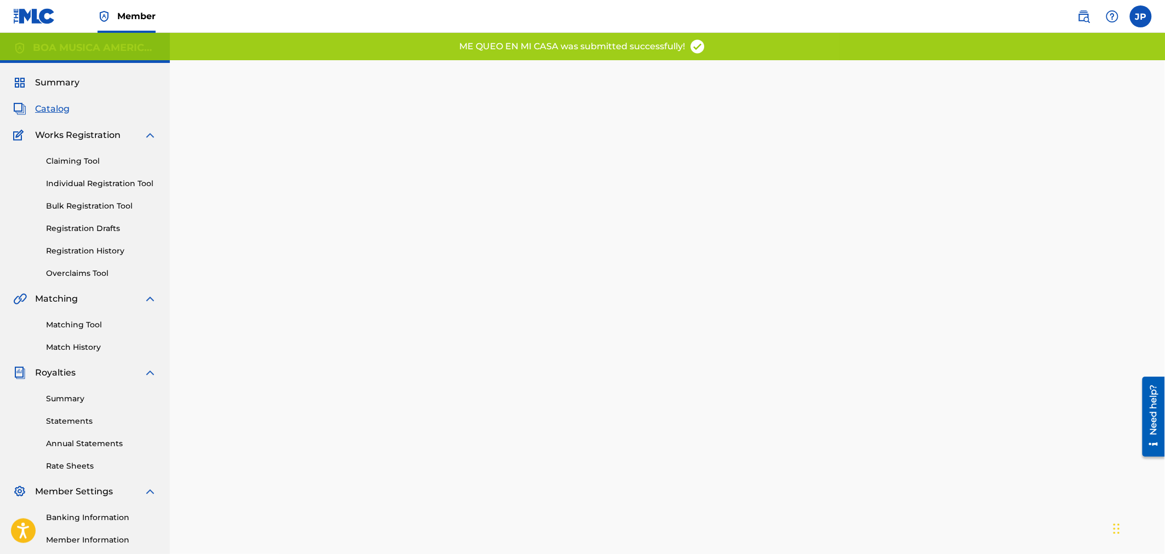
click at [88, 159] on link "Claiming Tool" at bounding box center [101, 162] width 111 height 12
